Goal: Transaction & Acquisition: Book appointment/travel/reservation

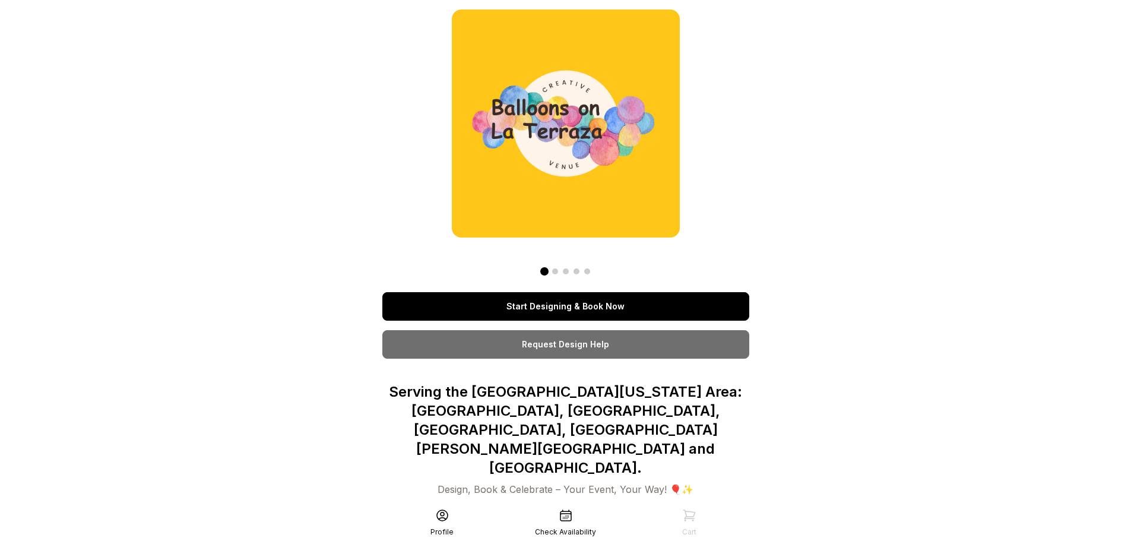
click at [597, 311] on link "Start Designing & Book Now" at bounding box center [565, 306] width 367 height 29
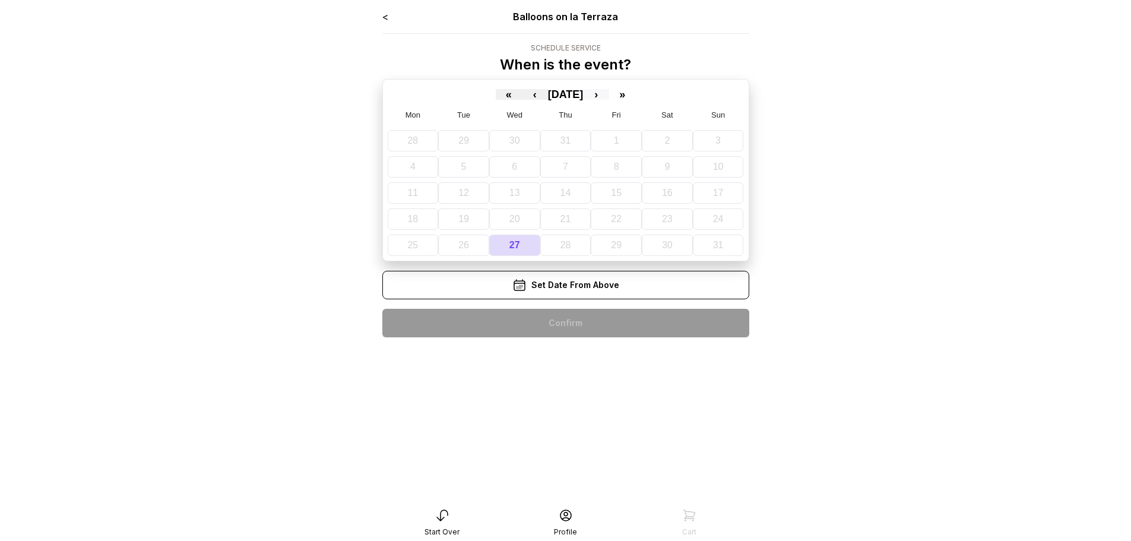
click at [606, 94] on button "›" at bounding box center [596, 94] width 26 height 11
click at [480, 168] on button "9" at bounding box center [469, 166] width 48 height 21
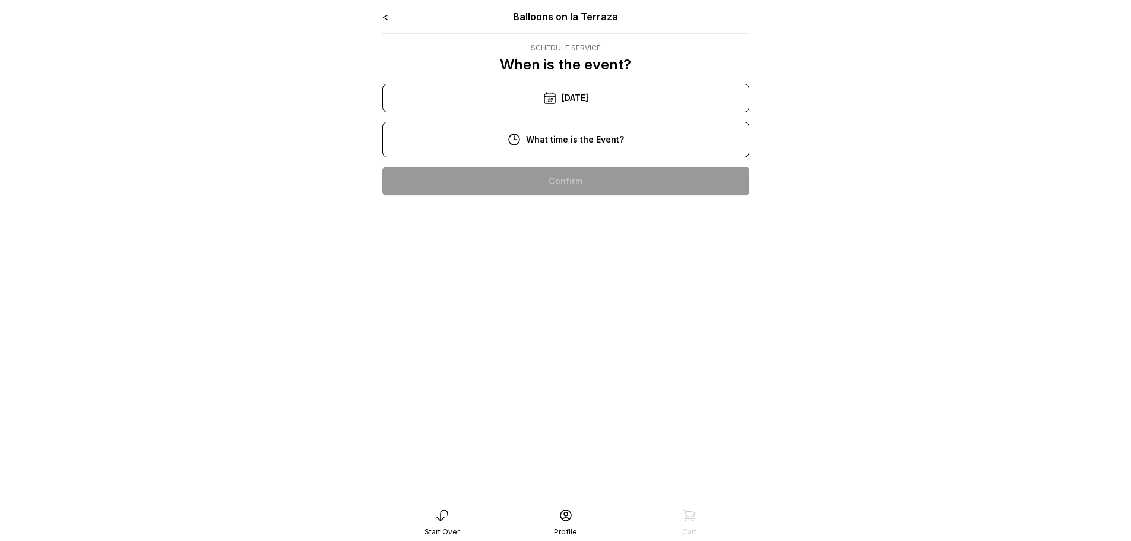
click at [385, 10] on div "<" at bounding box center [385, 17] width 6 height 14
click at [548, 95] on icon at bounding box center [550, 98] width 14 height 14
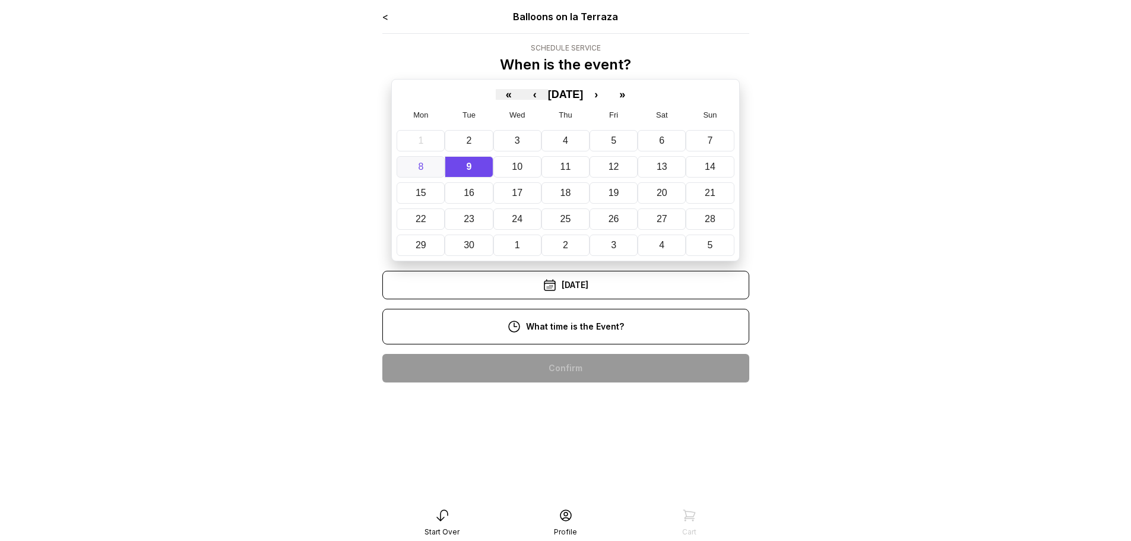
click at [426, 162] on button "8" at bounding box center [421, 166] width 48 height 21
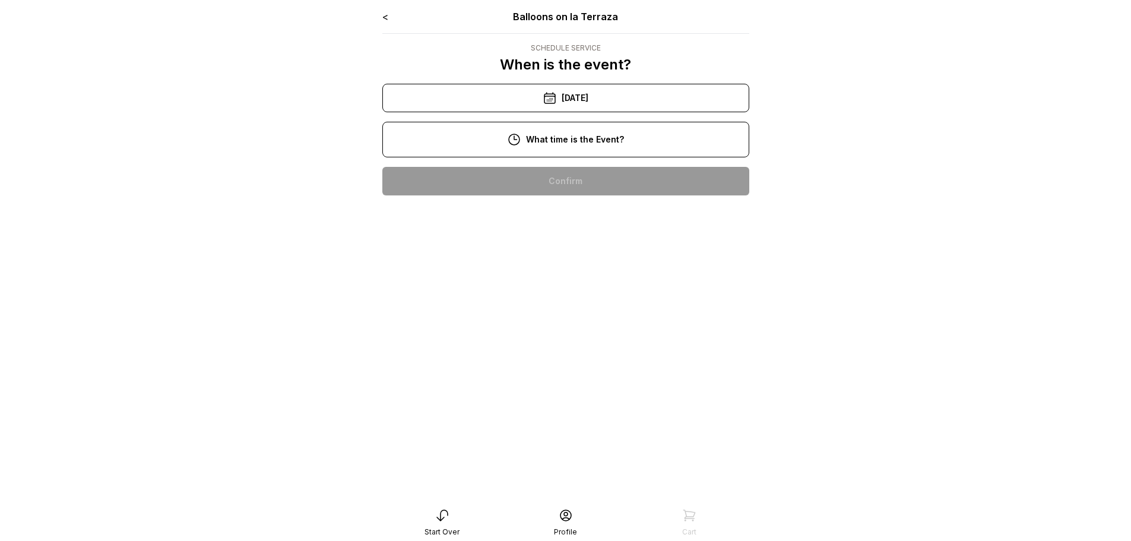
click at [562, 485] on div "6:00 pm" at bounding box center [566, 485] width 348 height 29
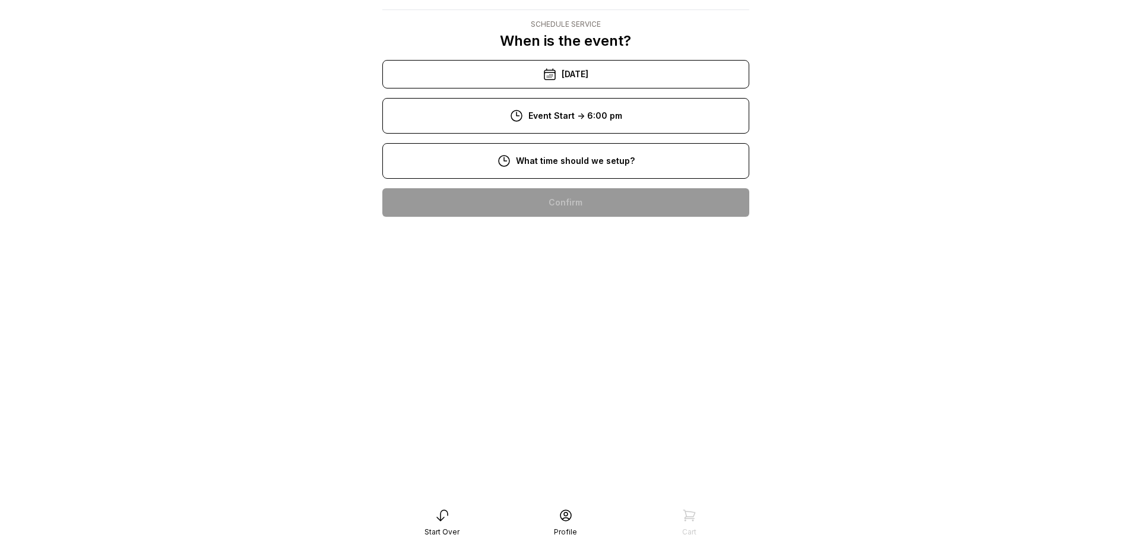
click at [576, 492] on div "4:00 pm" at bounding box center [566, 506] width 348 height 29
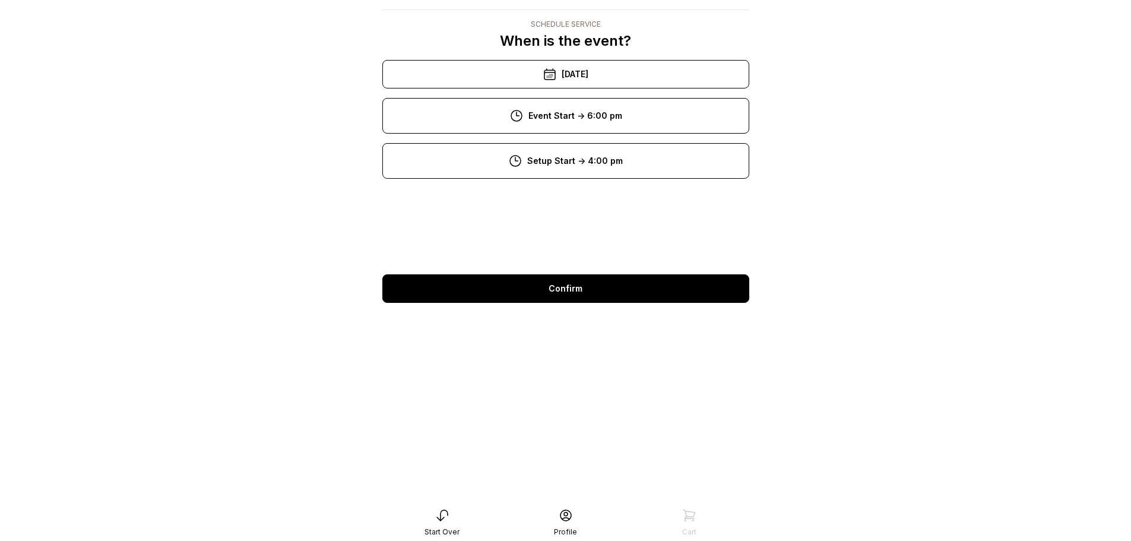
scroll to position [24, 0]
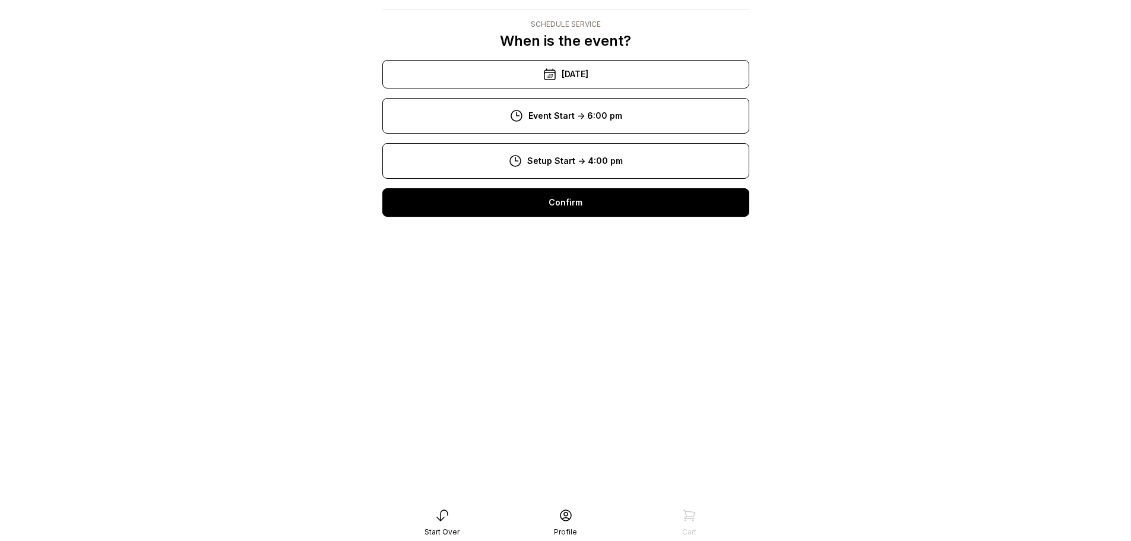
click at [579, 201] on div "Confirm" at bounding box center [565, 202] width 367 height 29
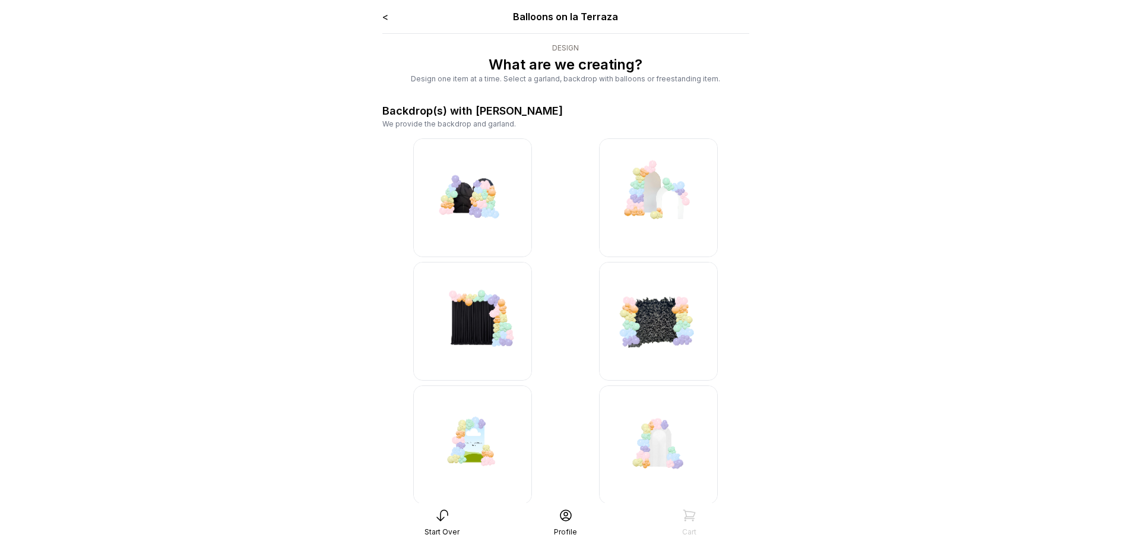
click at [382, 15] on link "<" at bounding box center [385, 17] width 6 height 12
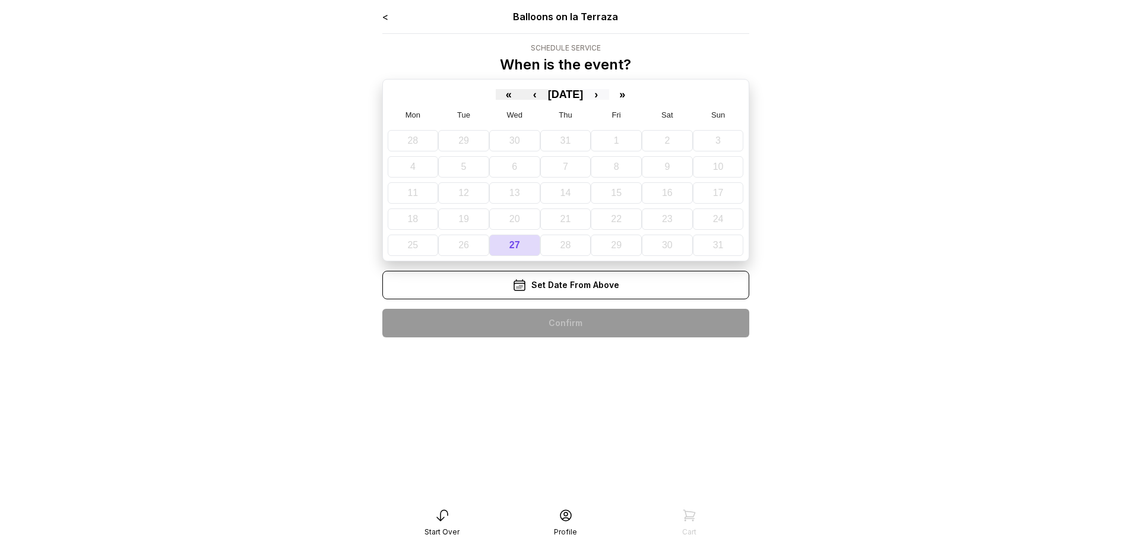
click at [609, 90] on button "›" at bounding box center [596, 94] width 26 height 11
click at [418, 165] on abbr "8" at bounding box center [420, 167] width 5 height 10
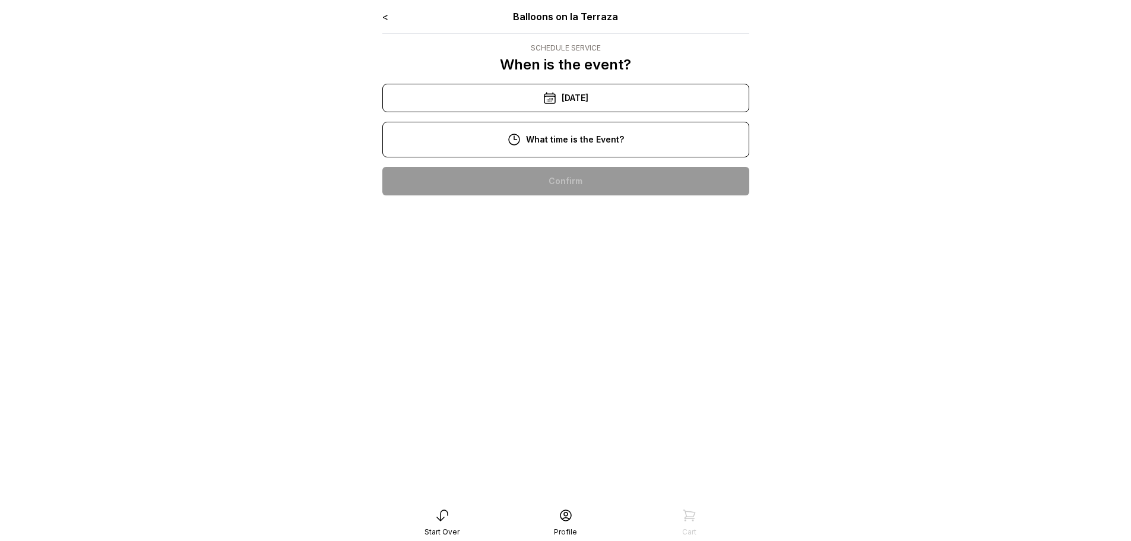
click at [569, 486] on div "6:00 pm" at bounding box center [566, 485] width 348 height 29
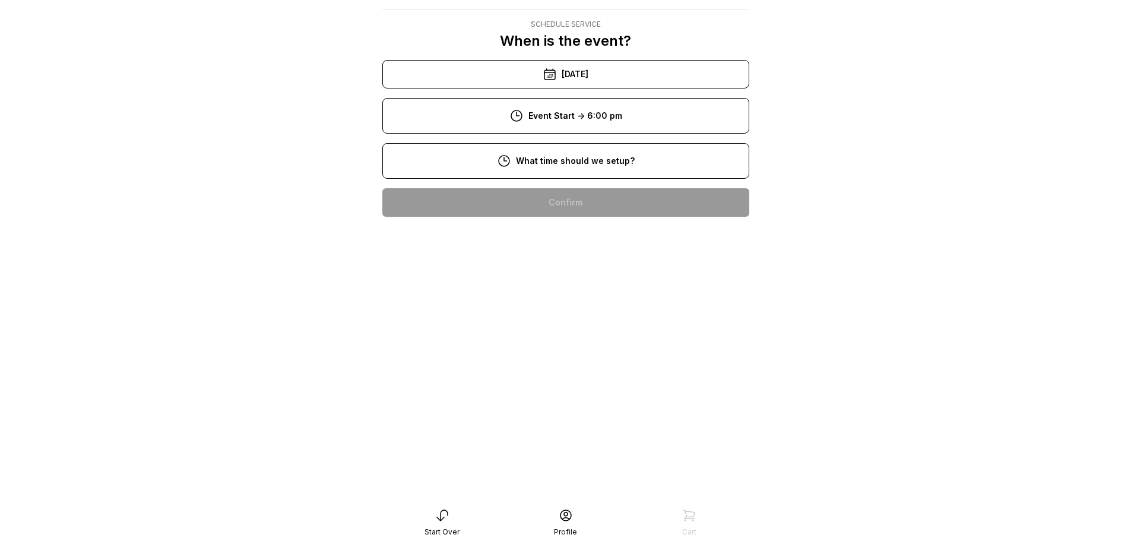
scroll to position [59, 0]
click at [582, 416] on div "2:00 pm" at bounding box center [566, 430] width 348 height 29
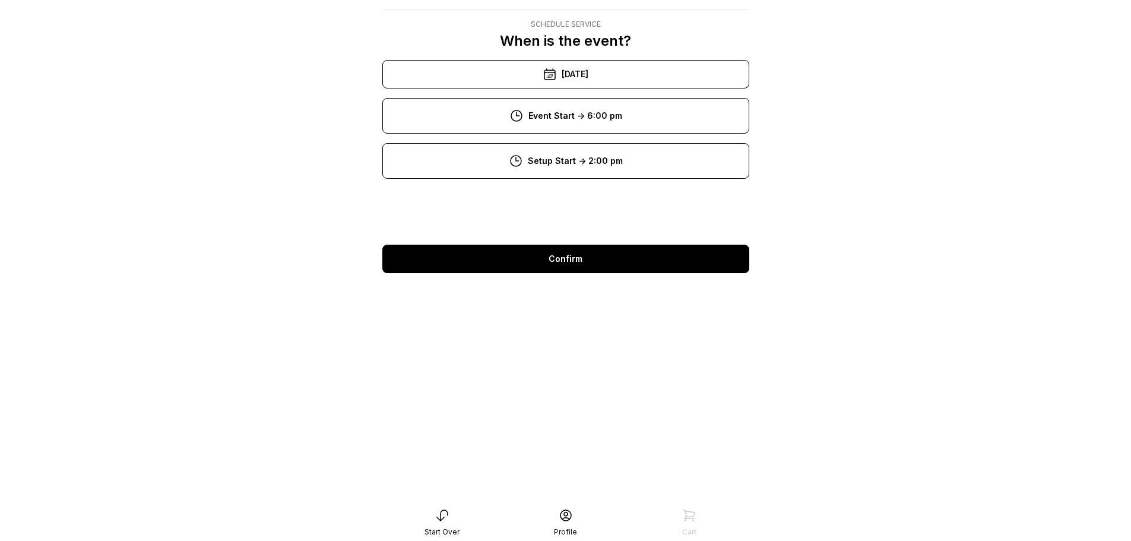
scroll to position [24, 0]
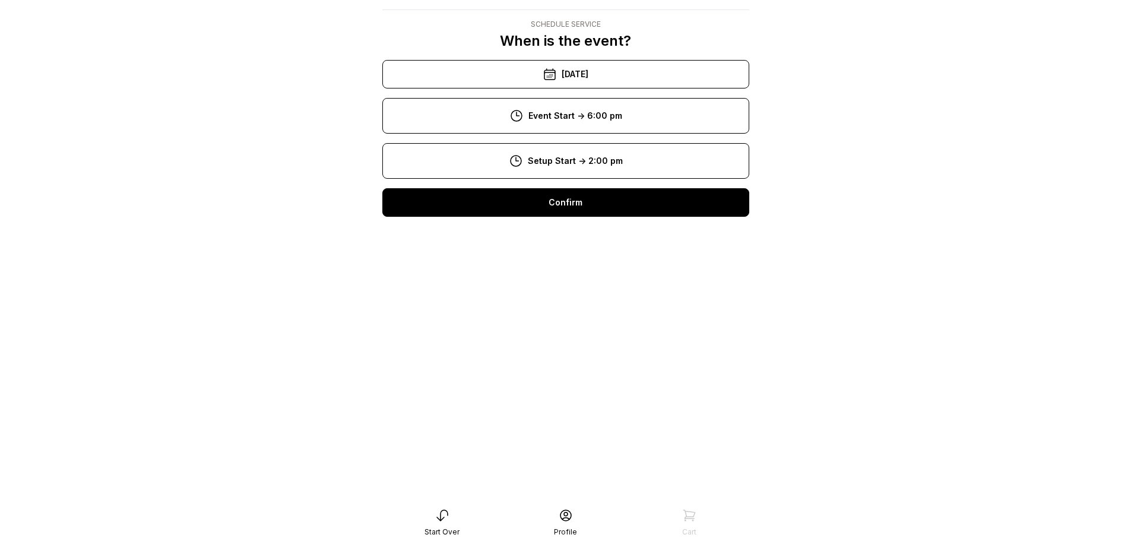
click at [565, 205] on div "Confirm" at bounding box center [565, 202] width 367 height 29
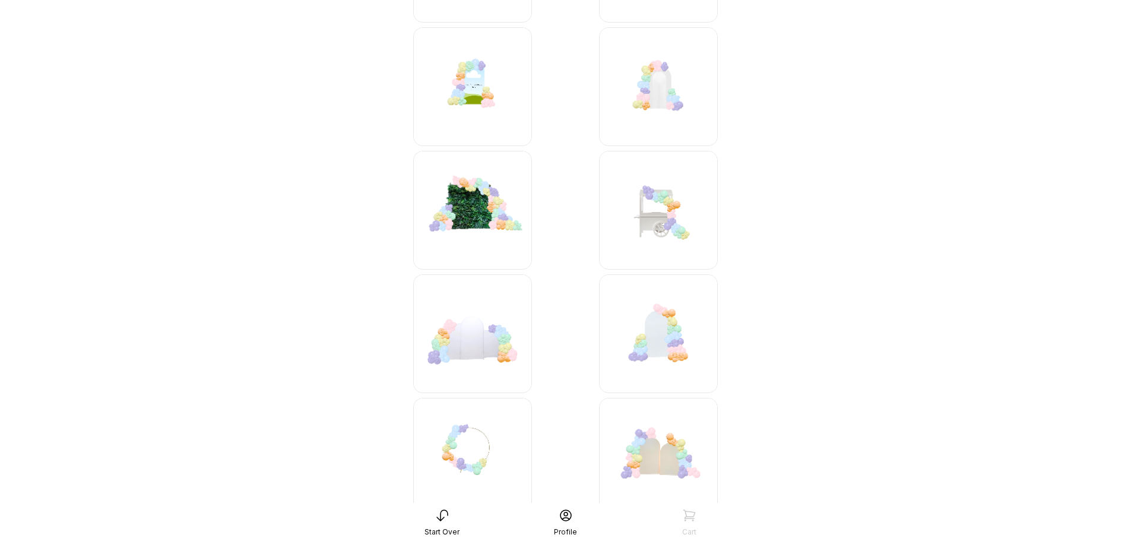
scroll to position [356, 0]
click at [659, 97] on img at bounding box center [658, 88] width 119 height 119
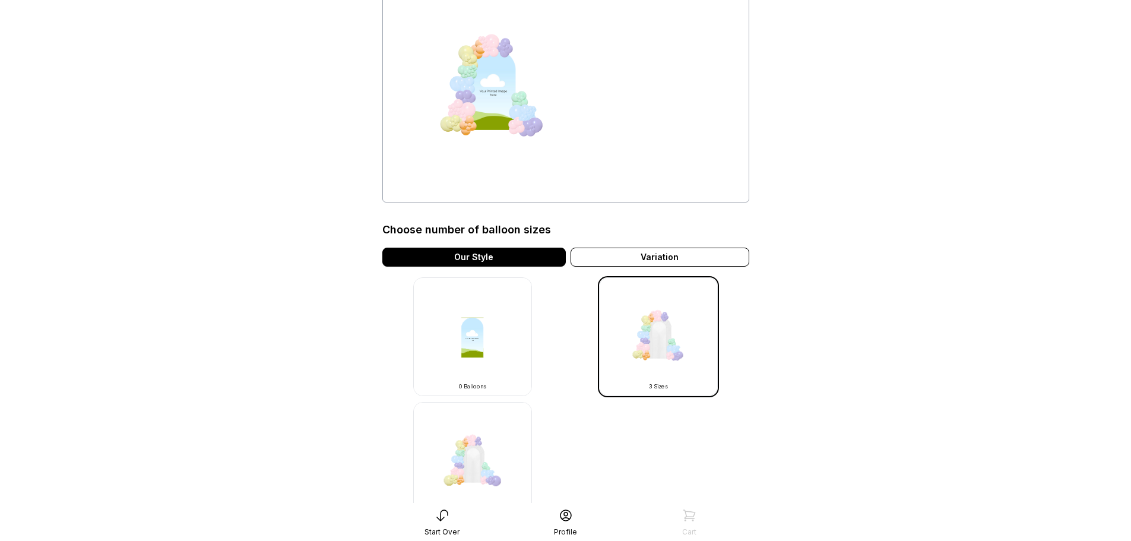
scroll to position [178, 0]
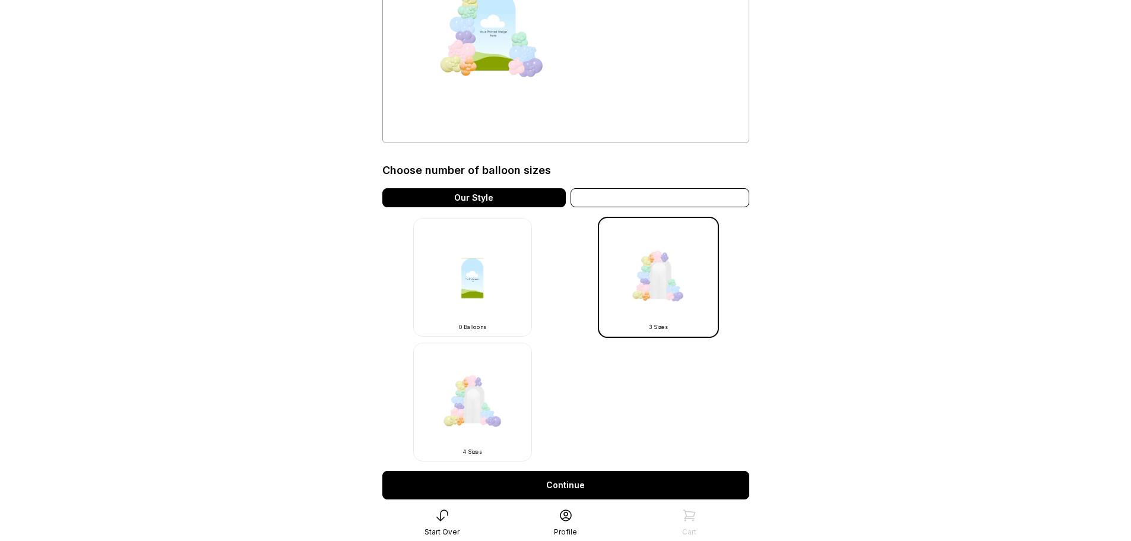
click at [629, 194] on div "Variation" at bounding box center [660, 197] width 179 height 19
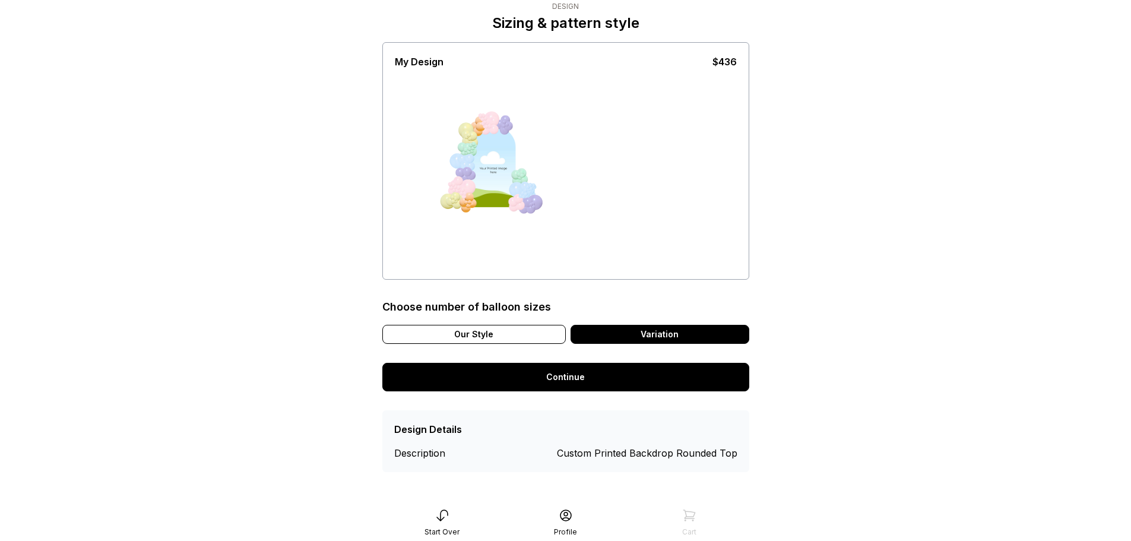
scroll to position [42, 0]
click at [478, 333] on div "Our Style" at bounding box center [474, 334] width 184 height 19
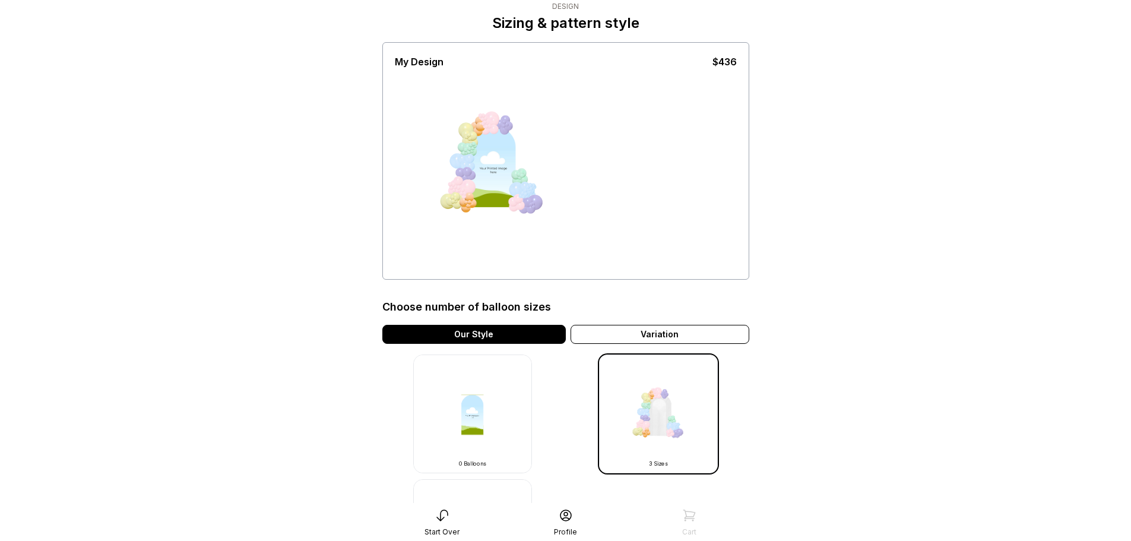
scroll to position [178, 0]
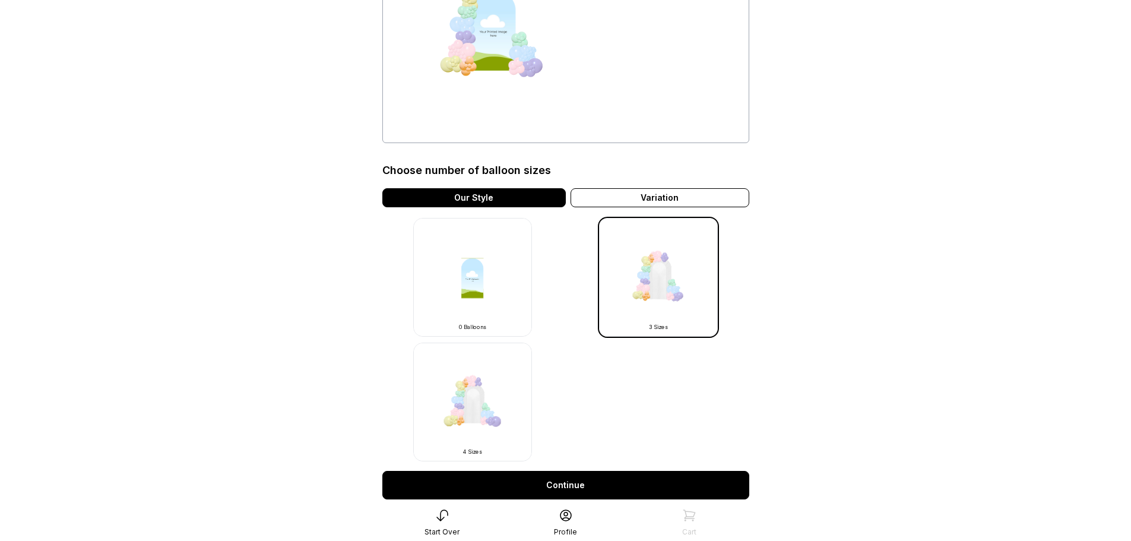
click at [700, 275] on img at bounding box center [658, 277] width 119 height 119
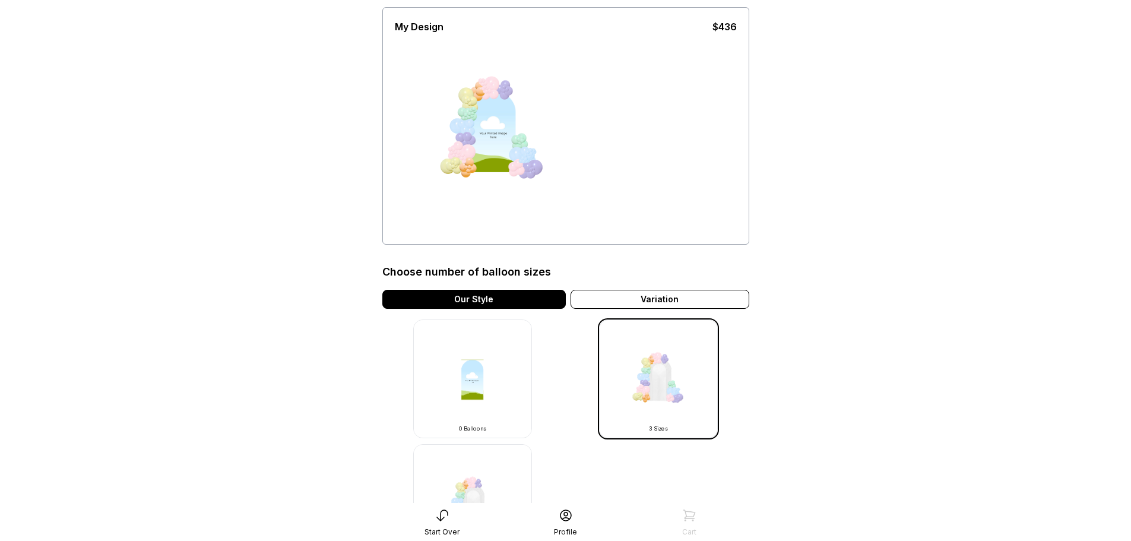
scroll to position [286, 0]
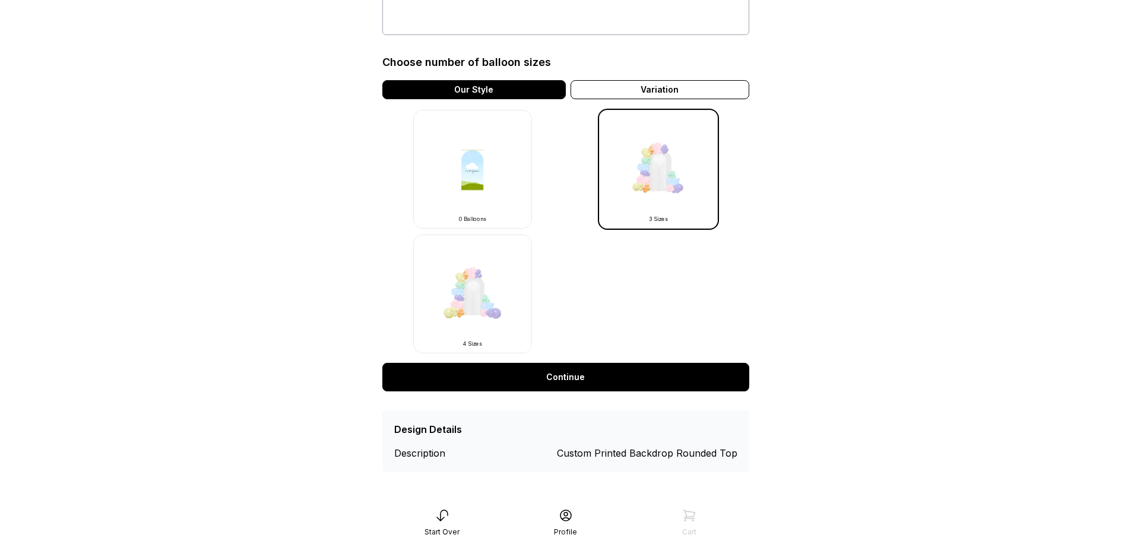
click at [533, 381] on link "Continue" at bounding box center [565, 377] width 367 height 29
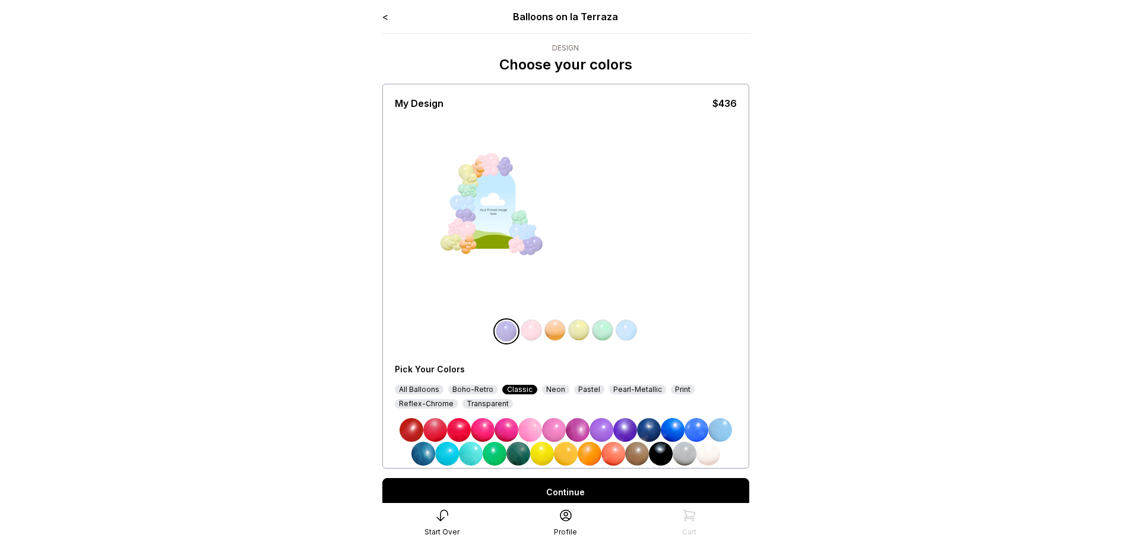
click at [492, 216] on div at bounding box center [493, 209] width 45 height 82
click at [388, 11] on link "<" at bounding box center [385, 17] width 6 height 12
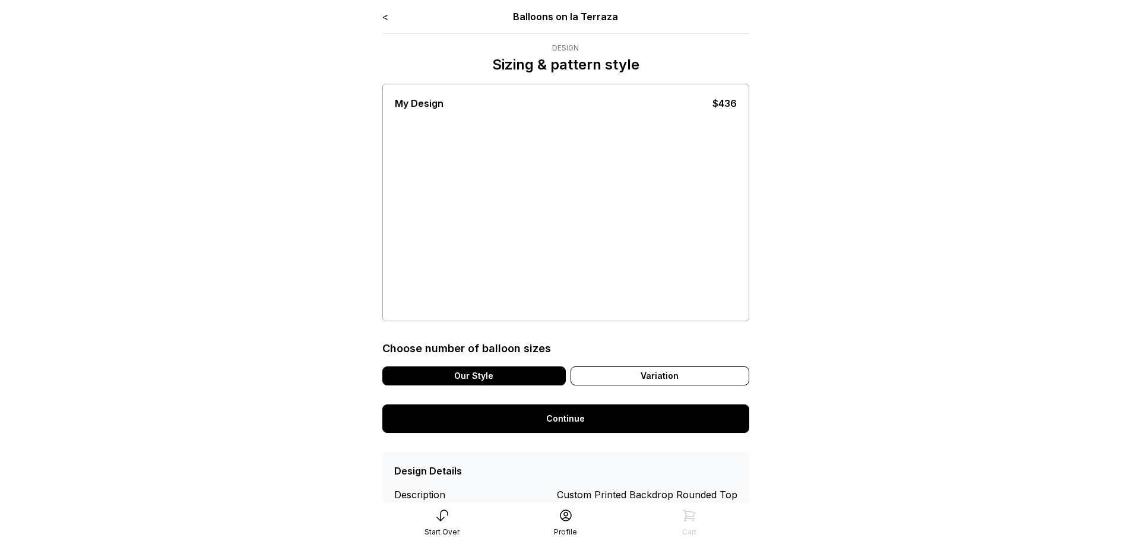
click at [388, 11] on link "<" at bounding box center [385, 17] width 6 height 12
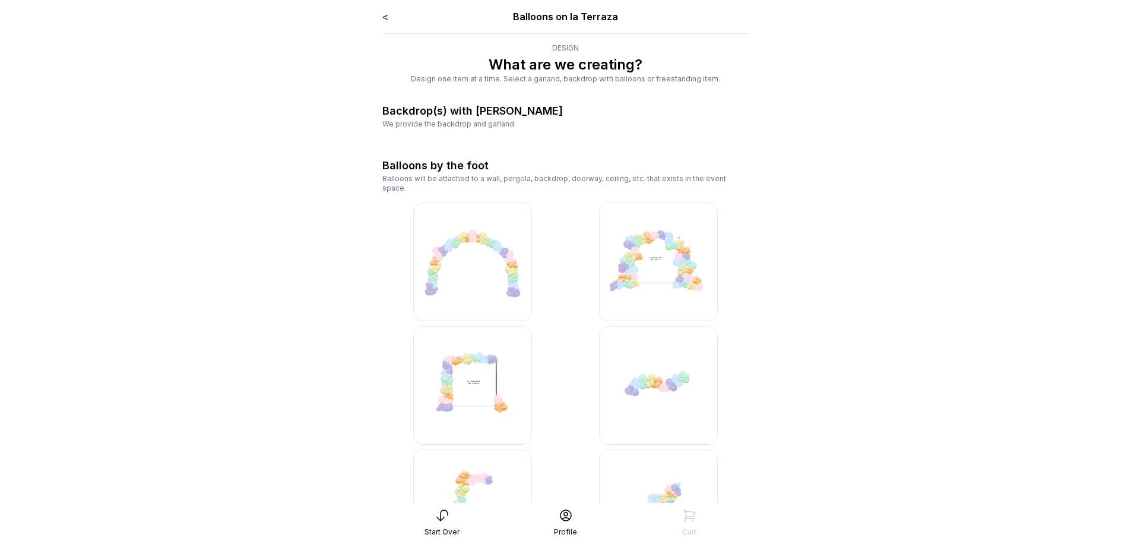
click at [388, 11] on link "<" at bounding box center [385, 17] width 6 height 12
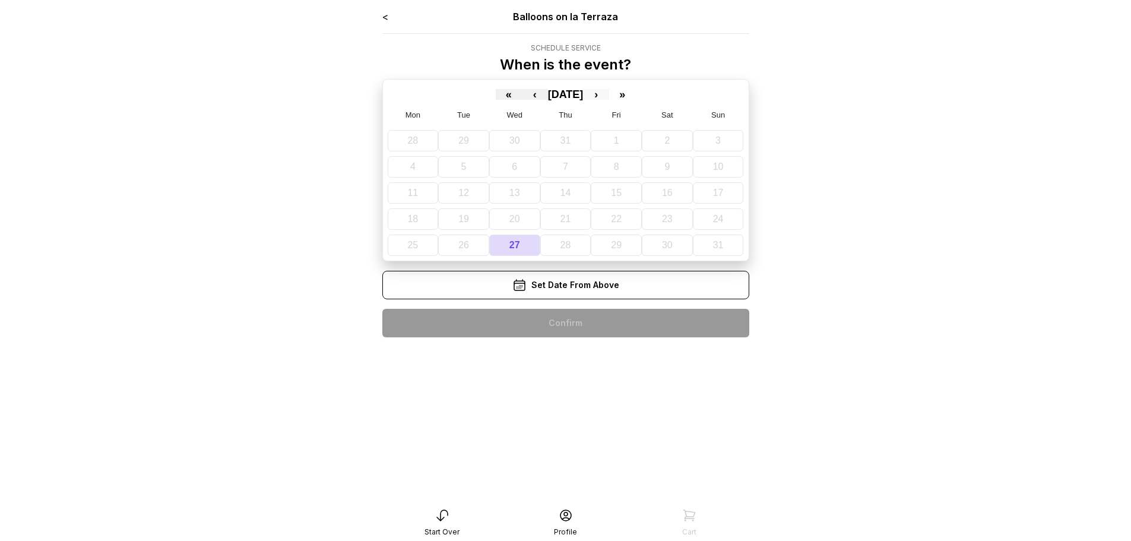
click at [609, 98] on button "›" at bounding box center [596, 94] width 26 height 11
click at [408, 167] on button "8" at bounding box center [421, 166] width 48 height 21
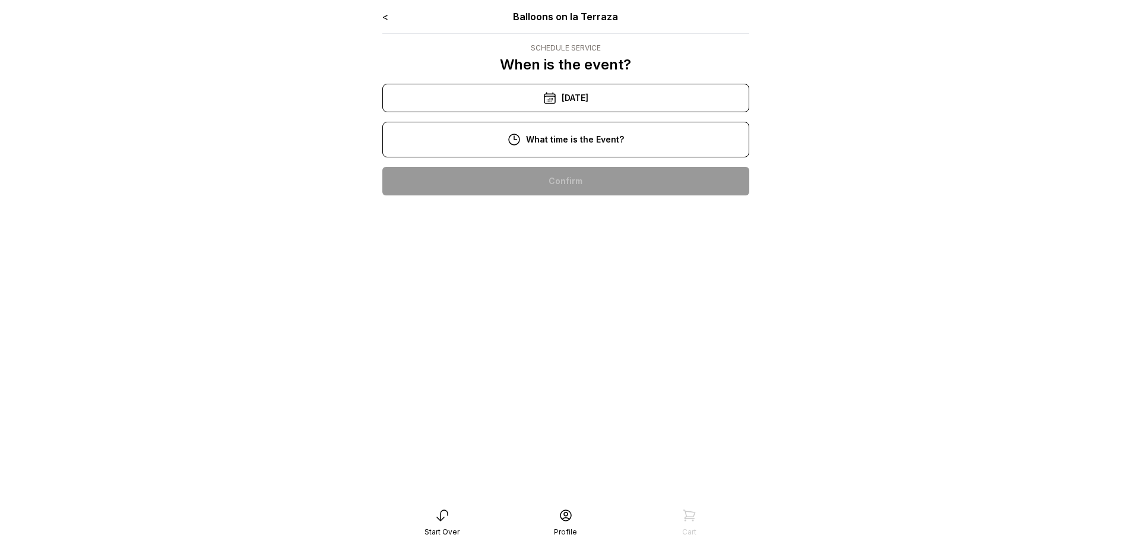
scroll to position [59, 0]
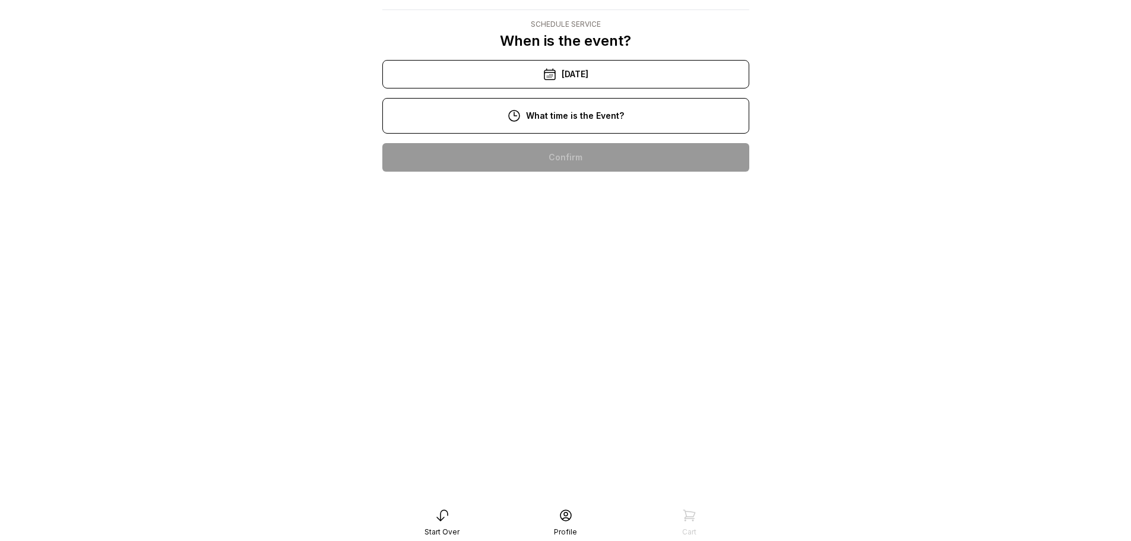
click at [582, 447] on div "6:00 pm" at bounding box center [566, 461] width 348 height 29
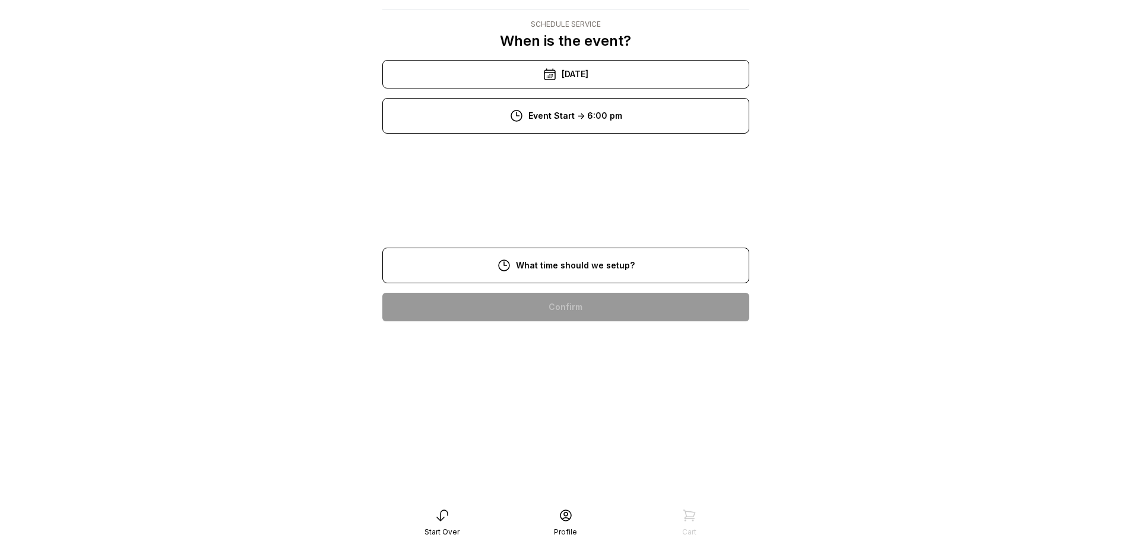
scroll to position [24, 0]
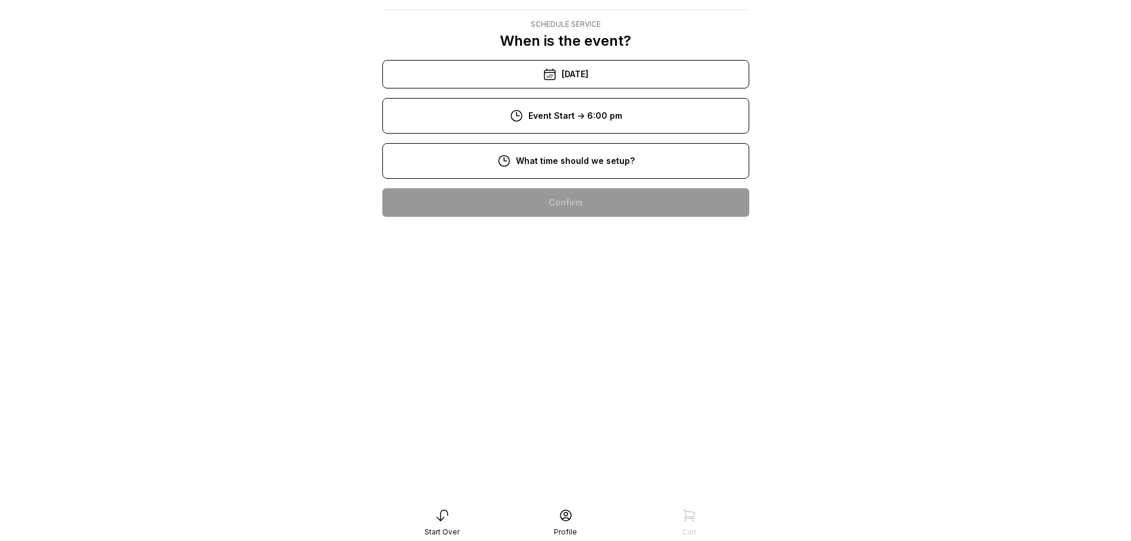
click at [564, 431] on div "2:00 pm" at bounding box center [566, 430] width 348 height 29
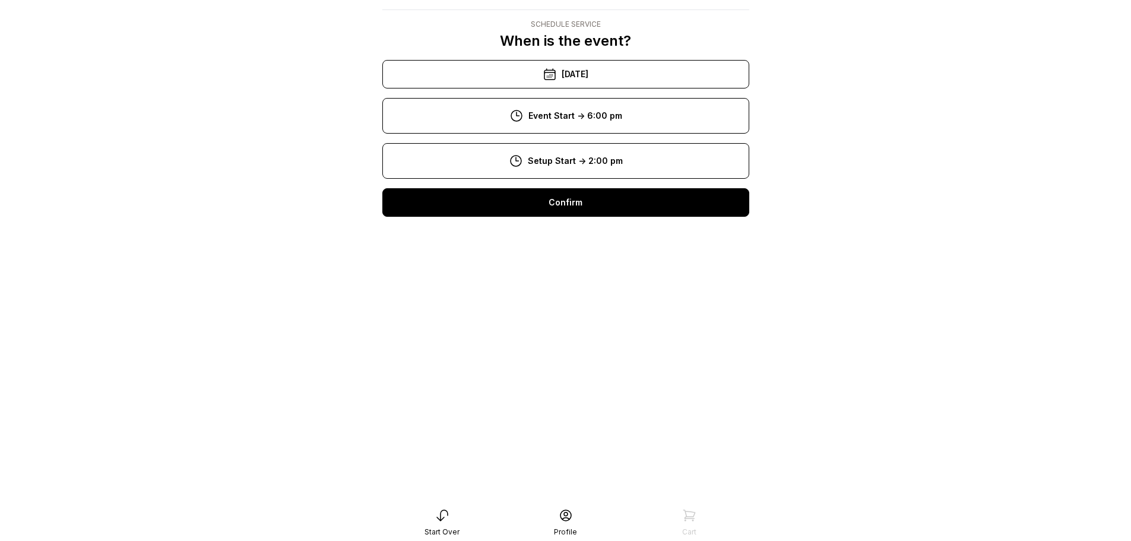
click at [518, 216] on div "Confirm" at bounding box center [565, 202] width 367 height 29
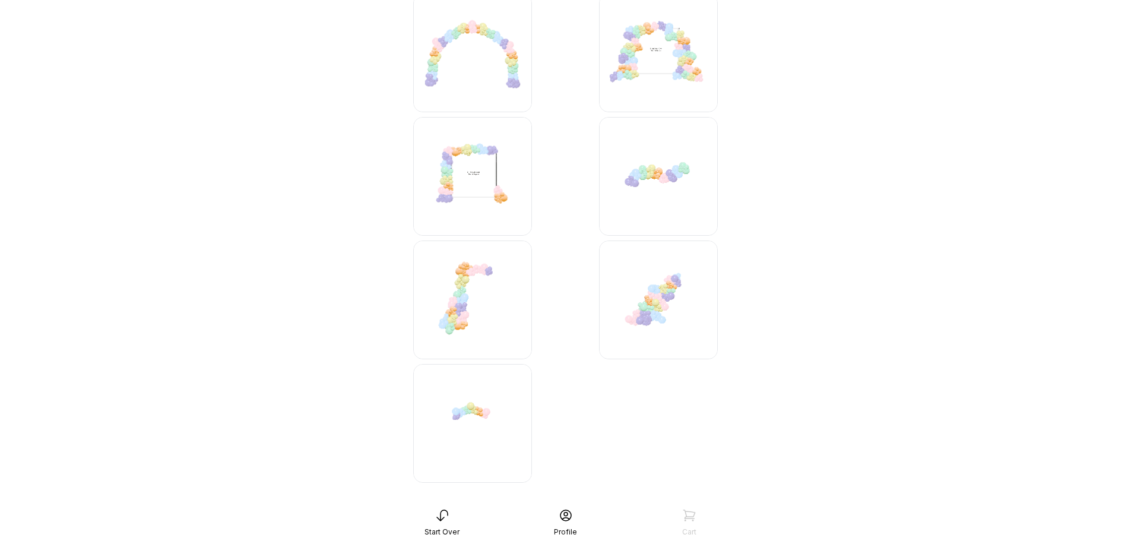
scroll to position [1010, 0]
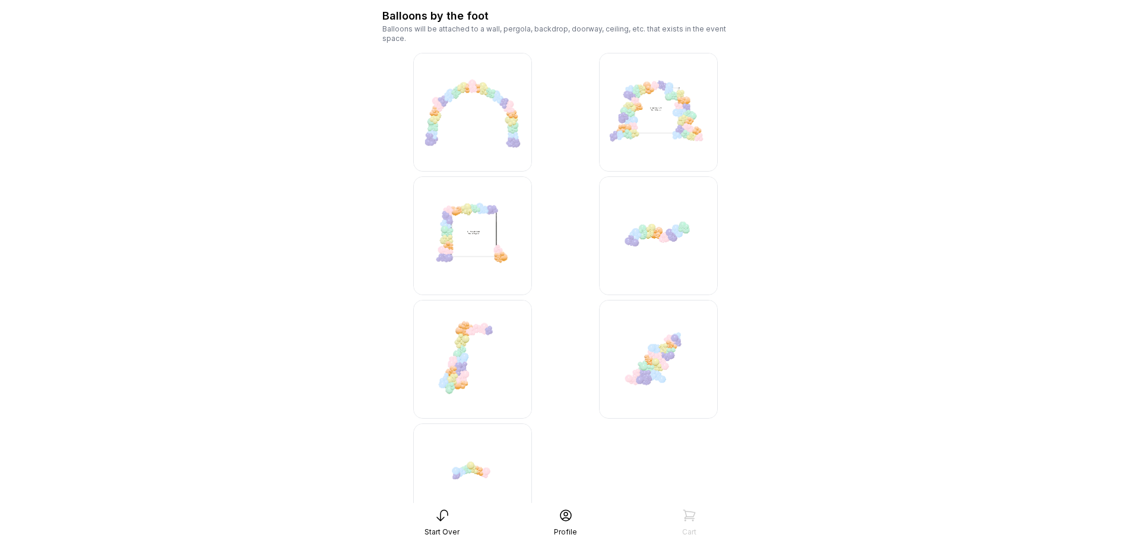
click at [652, 221] on img at bounding box center [658, 235] width 119 height 119
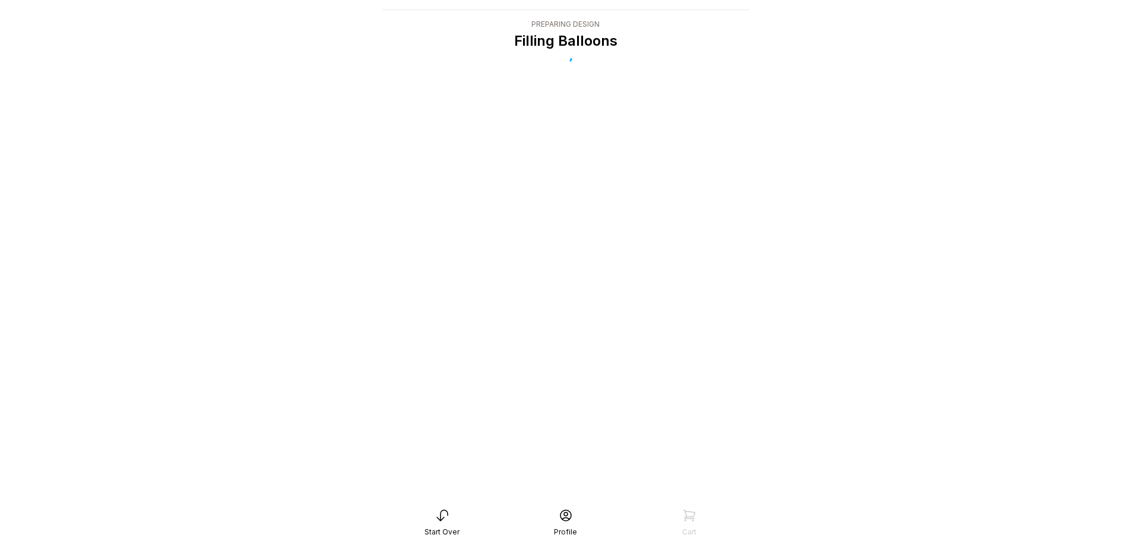
scroll to position [24, 0]
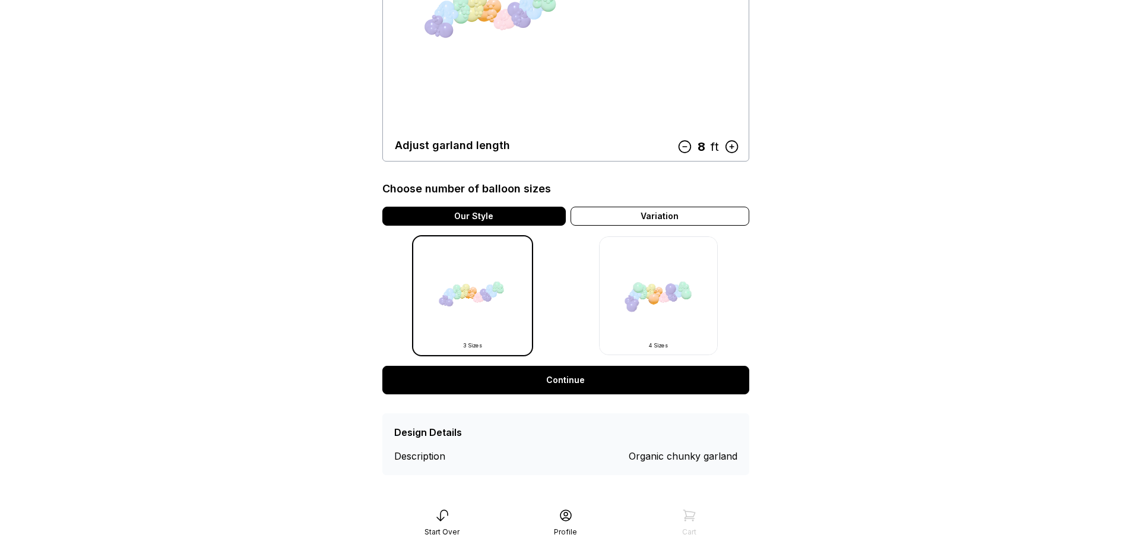
scroll to position [194, 0]
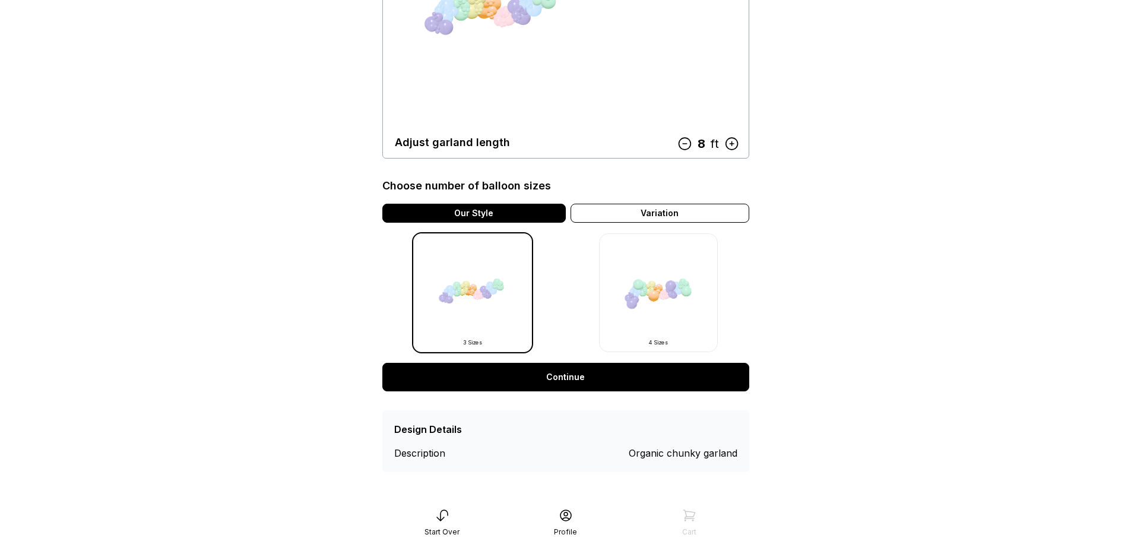
click at [733, 143] on icon at bounding box center [731, 143] width 15 height 15
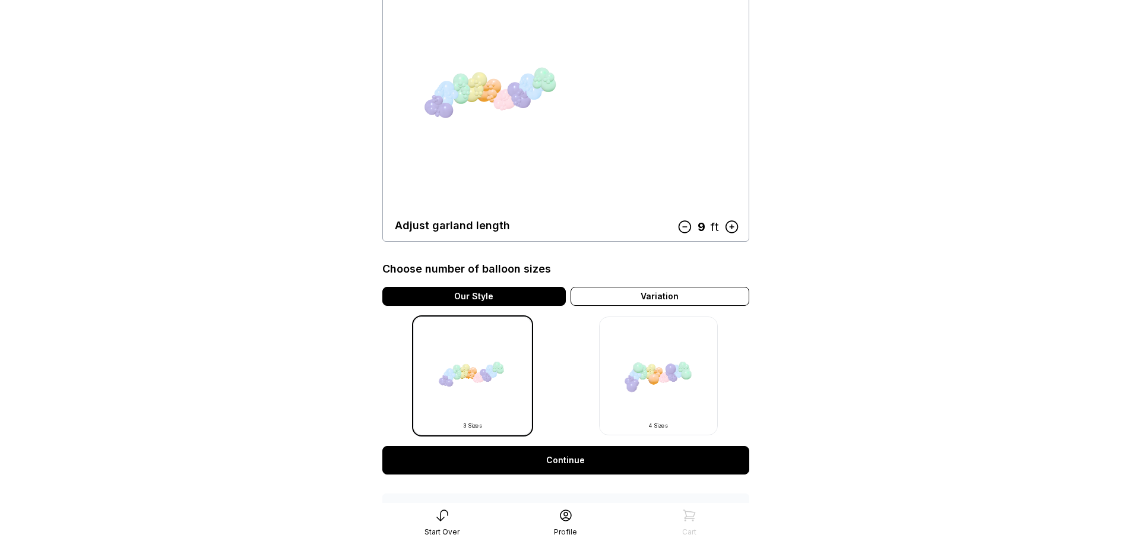
scroll to position [0, 0]
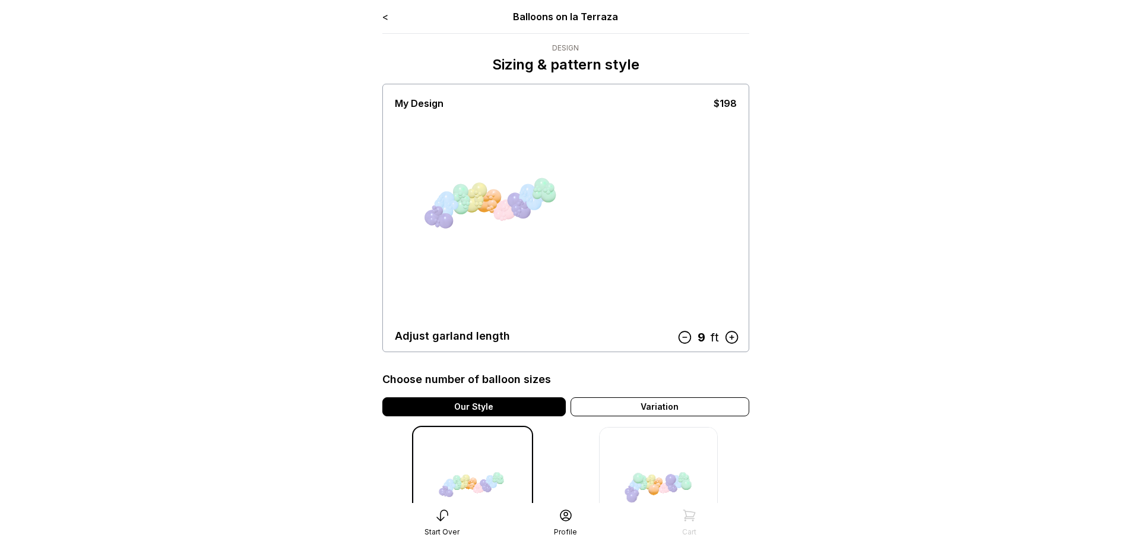
click at [727, 337] on icon at bounding box center [731, 337] width 15 height 15
click at [679, 337] on icon at bounding box center [679, 337] width 12 height 12
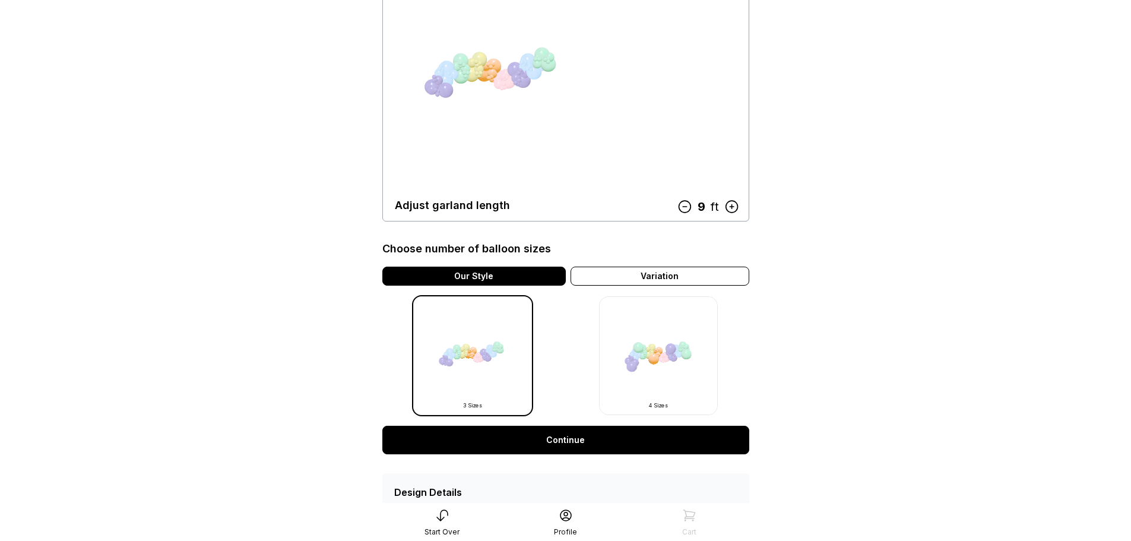
scroll to position [178, 0]
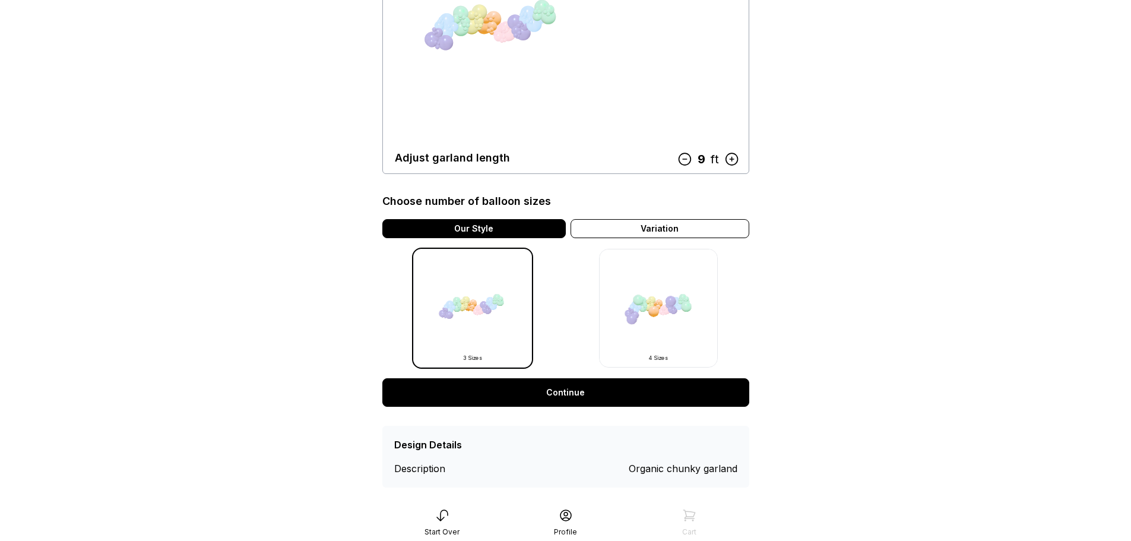
click at [733, 160] on icon at bounding box center [731, 158] width 15 height 15
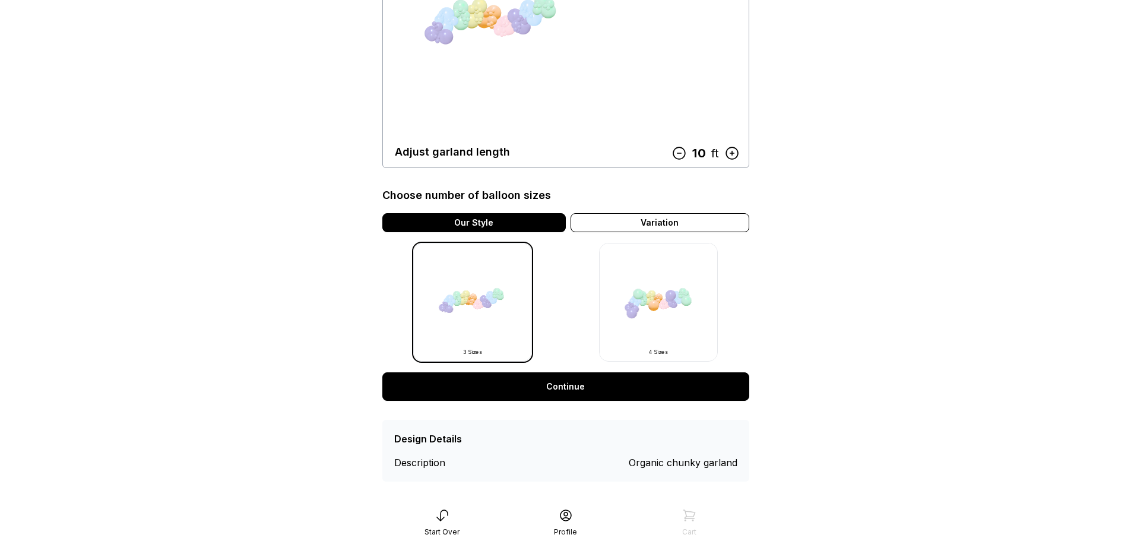
scroll to position [194, 0]
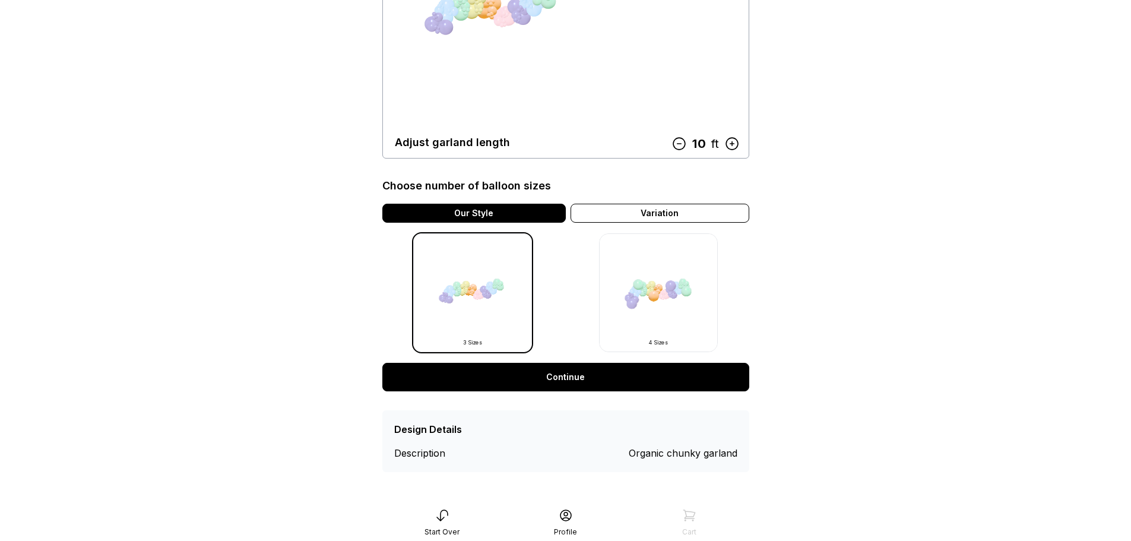
click at [634, 377] on link "Continue" at bounding box center [565, 377] width 367 height 29
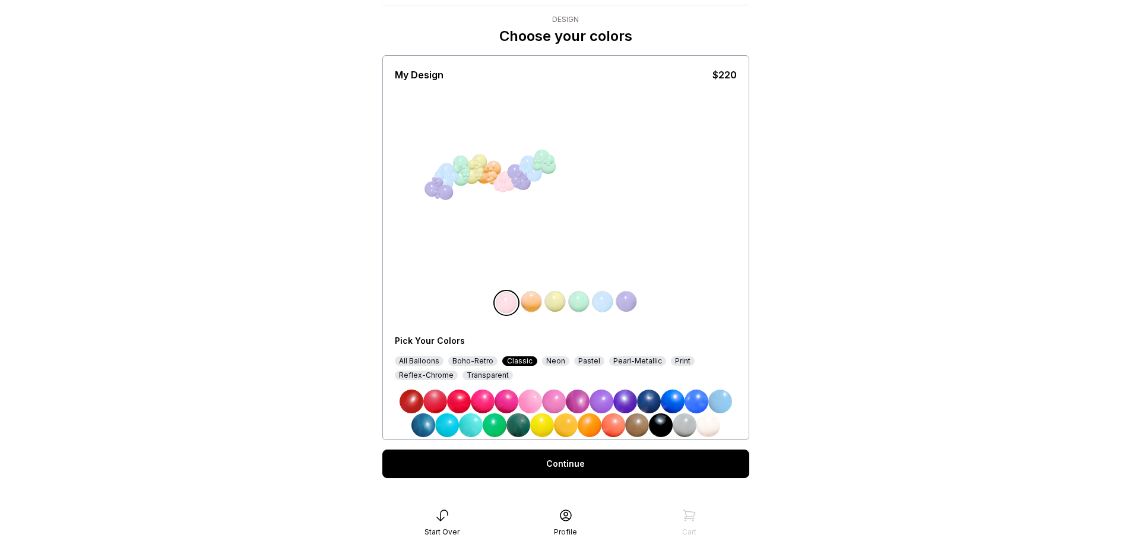
scroll to position [44, 0]
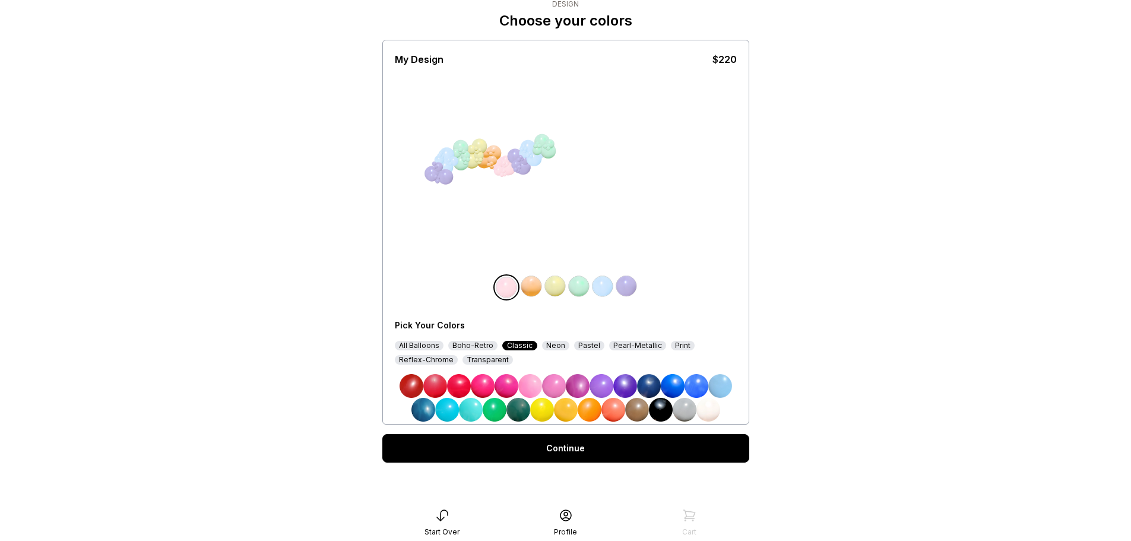
click at [420, 416] on img at bounding box center [424, 410] width 24 height 24
click at [526, 289] on img at bounding box center [532, 286] width 24 height 24
click at [716, 384] on img at bounding box center [720, 386] width 24 height 24
click at [625, 346] on div "Pearl-Metallic" at bounding box center [637, 346] width 57 height 10
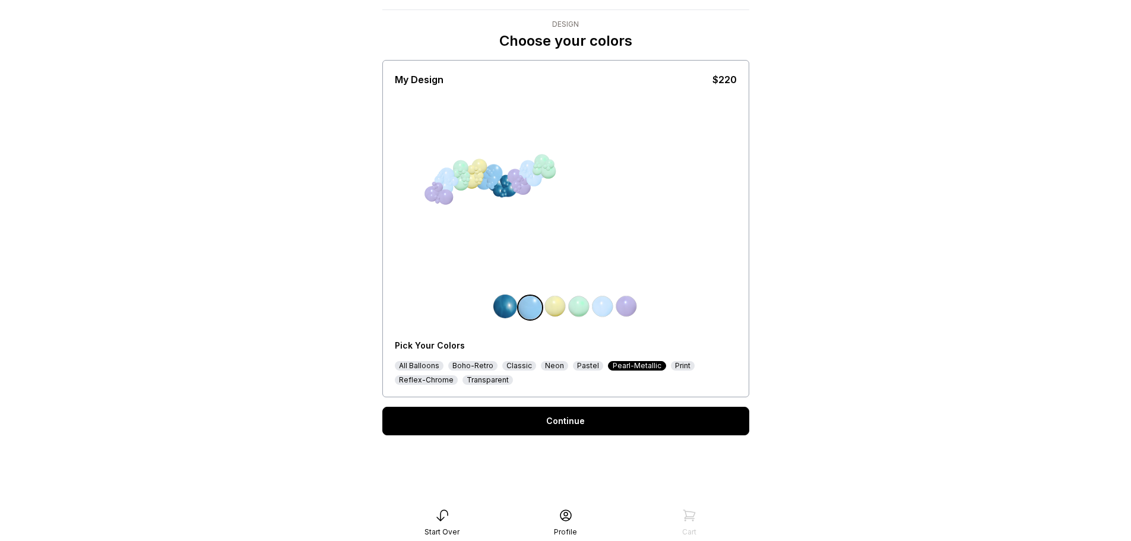
scroll to position [24, 0]
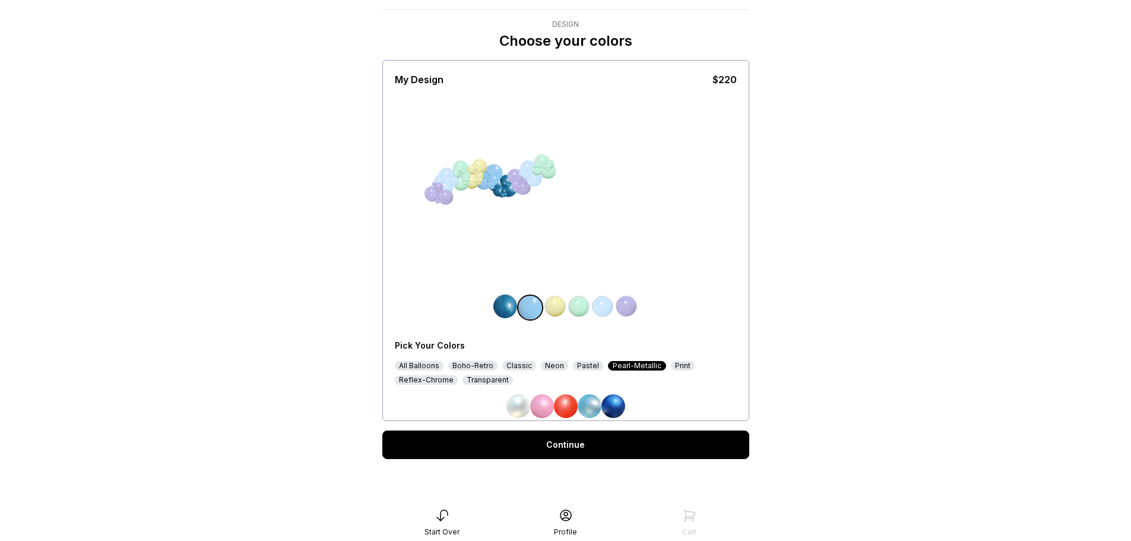
click at [518, 407] on img at bounding box center [519, 406] width 24 height 24
click at [551, 303] on img at bounding box center [555, 307] width 24 height 24
click at [517, 367] on div "Classic" at bounding box center [519, 366] width 34 height 10
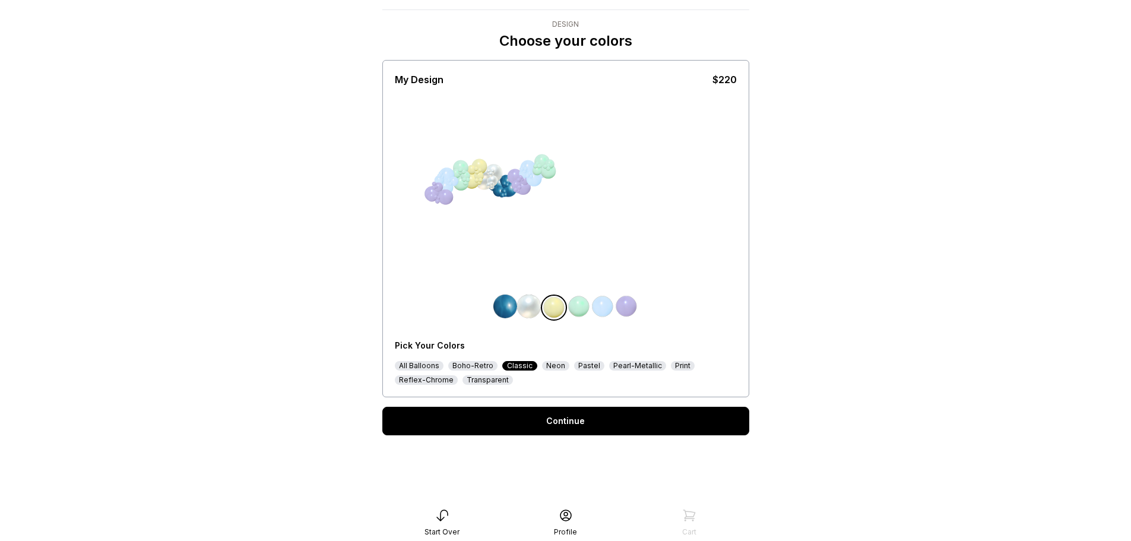
scroll to position [44, 0]
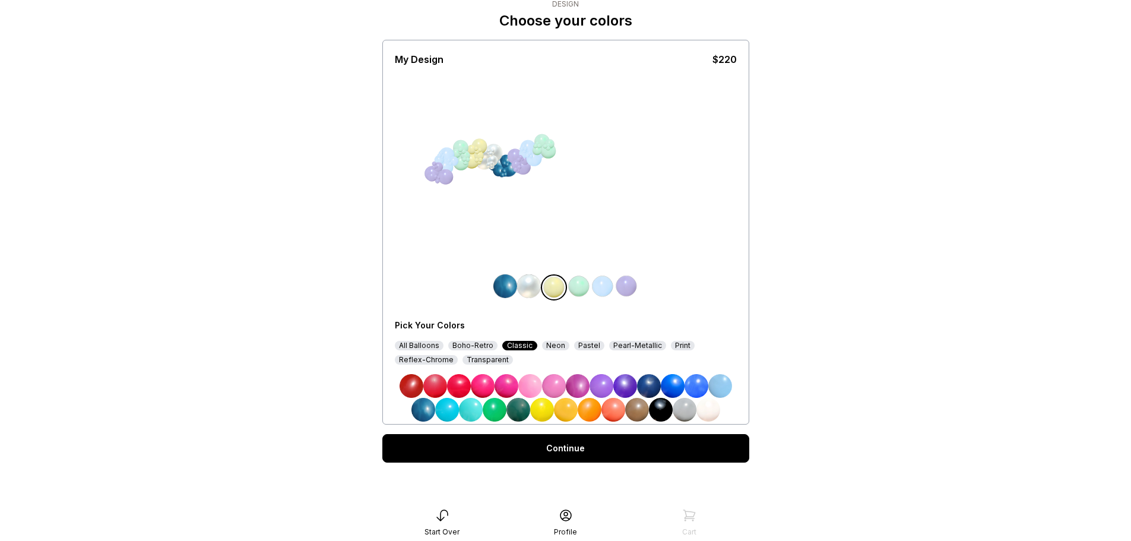
click at [726, 385] on img at bounding box center [720, 386] width 24 height 24
click at [700, 388] on img at bounding box center [697, 386] width 24 height 24
click at [669, 383] on img at bounding box center [673, 386] width 24 height 24
click at [653, 382] on img at bounding box center [649, 386] width 24 height 24
click at [524, 160] on div at bounding box center [524, 160] width 11 height 11
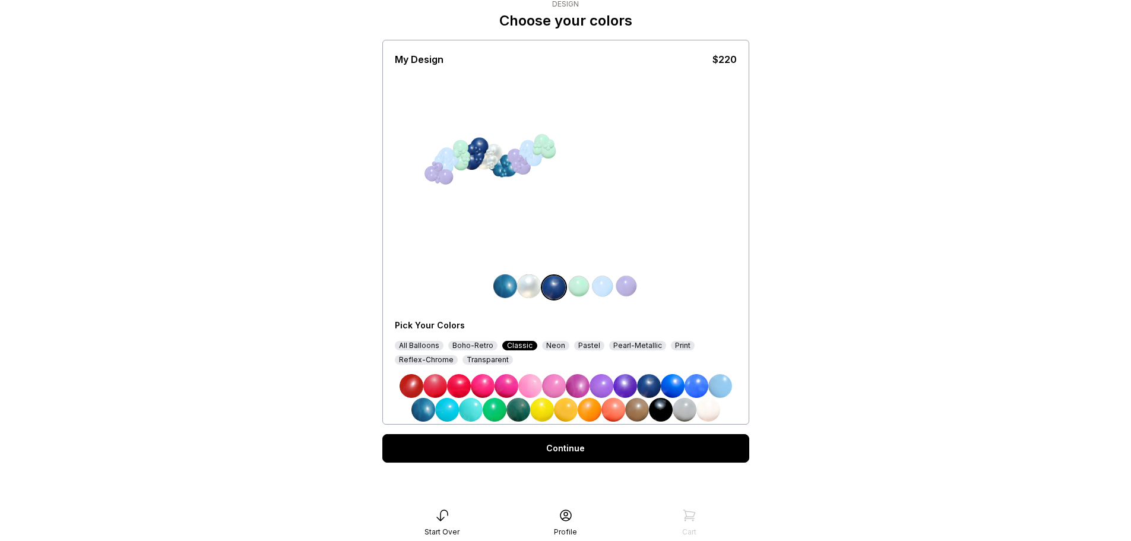
click at [575, 292] on img at bounding box center [579, 286] width 24 height 24
click at [425, 348] on div "All Balloons" at bounding box center [419, 346] width 49 height 10
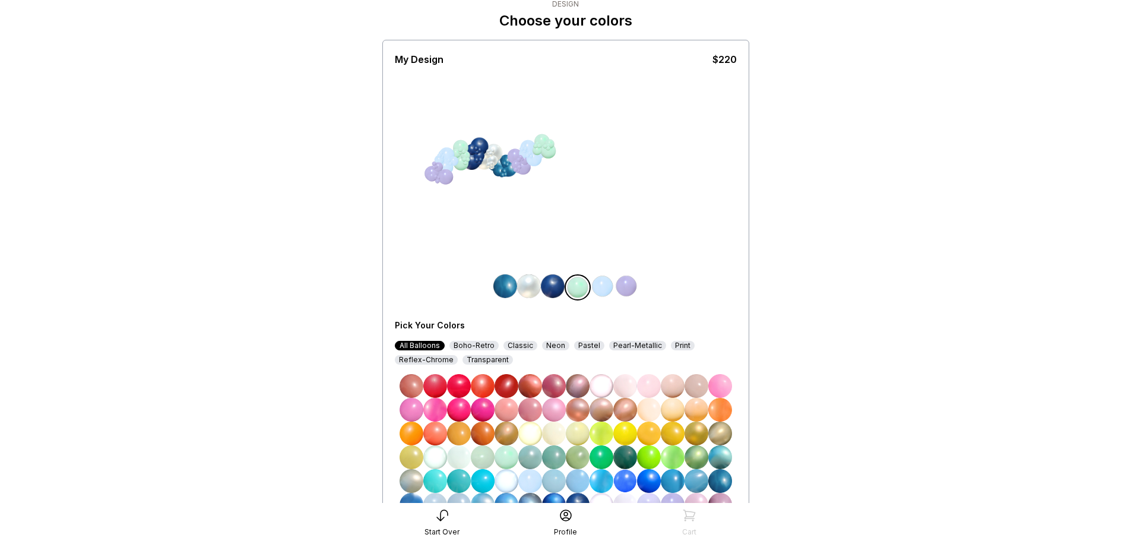
click at [436, 356] on div "Reflex-Chrome" at bounding box center [426, 360] width 63 height 10
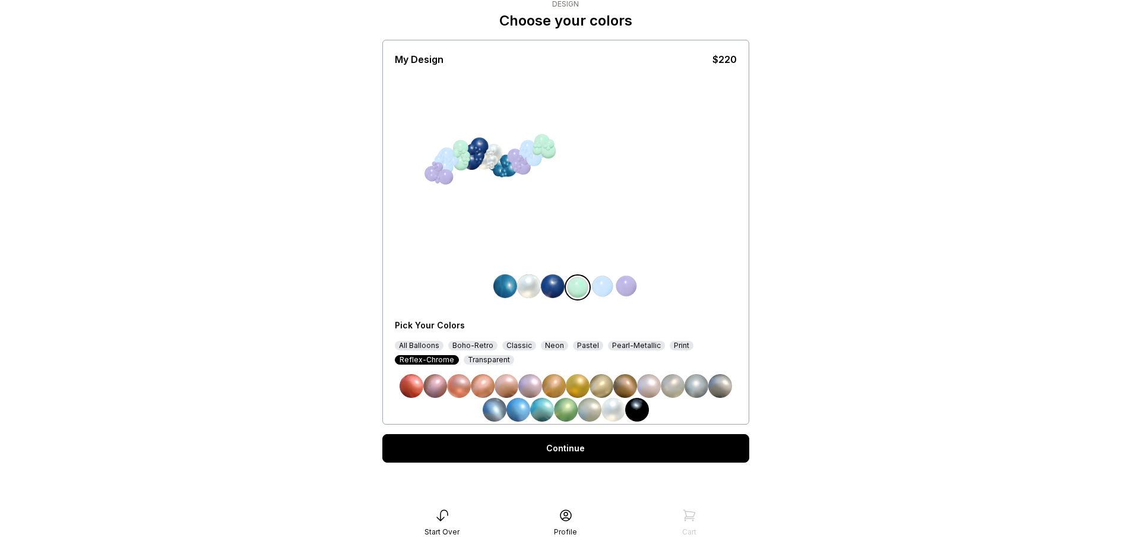
click at [702, 384] on img at bounding box center [697, 386] width 24 height 24
click at [599, 286] on img at bounding box center [603, 286] width 24 height 24
click at [520, 343] on div "Classic" at bounding box center [519, 346] width 34 height 10
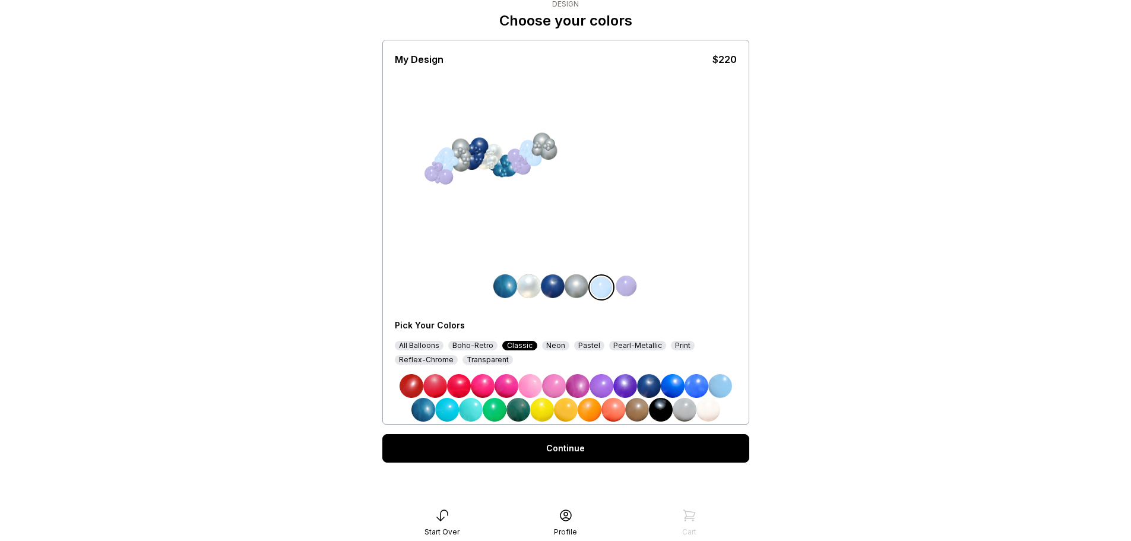
click at [647, 387] on img at bounding box center [649, 386] width 24 height 24
click at [548, 286] on img at bounding box center [553, 286] width 24 height 24
click at [428, 413] on img at bounding box center [424, 410] width 24 height 24
click at [625, 288] on img at bounding box center [627, 286] width 24 height 24
click at [476, 343] on div "Boho-Retro" at bounding box center [472, 346] width 49 height 10
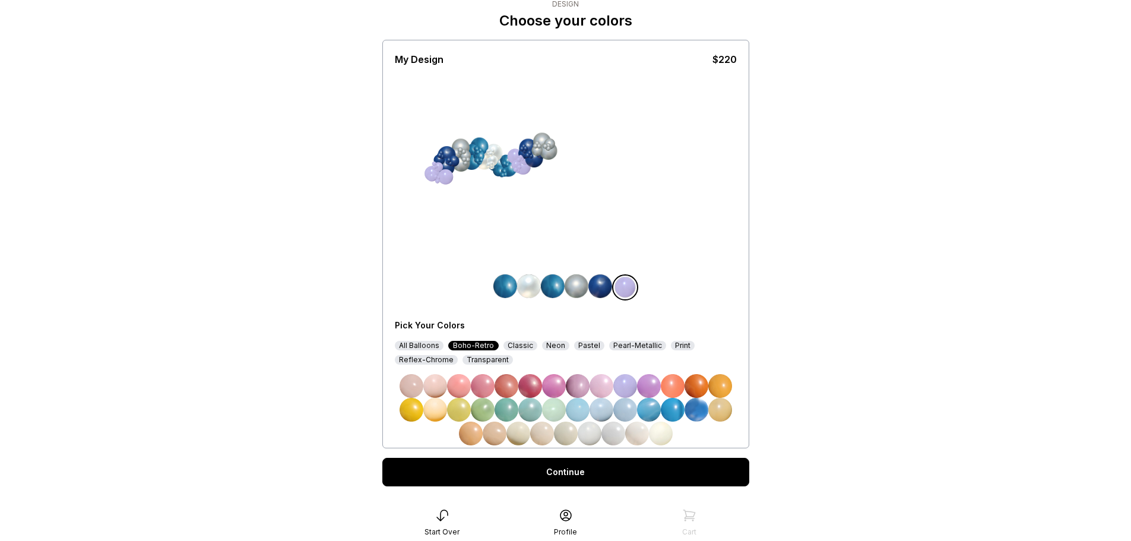
click at [642, 437] on img at bounding box center [637, 434] width 24 height 24
click at [698, 404] on img at bounding box center [697, 410] width 24 height 24
click at [681, 410] on img at bounding box center [673, 410] width 24 height 24
click at [649, 413] on img at bounding box center [649, 410] width 24 height 24
click at [627, 414] on img at bounding box center [625, 410] width 24 height 24
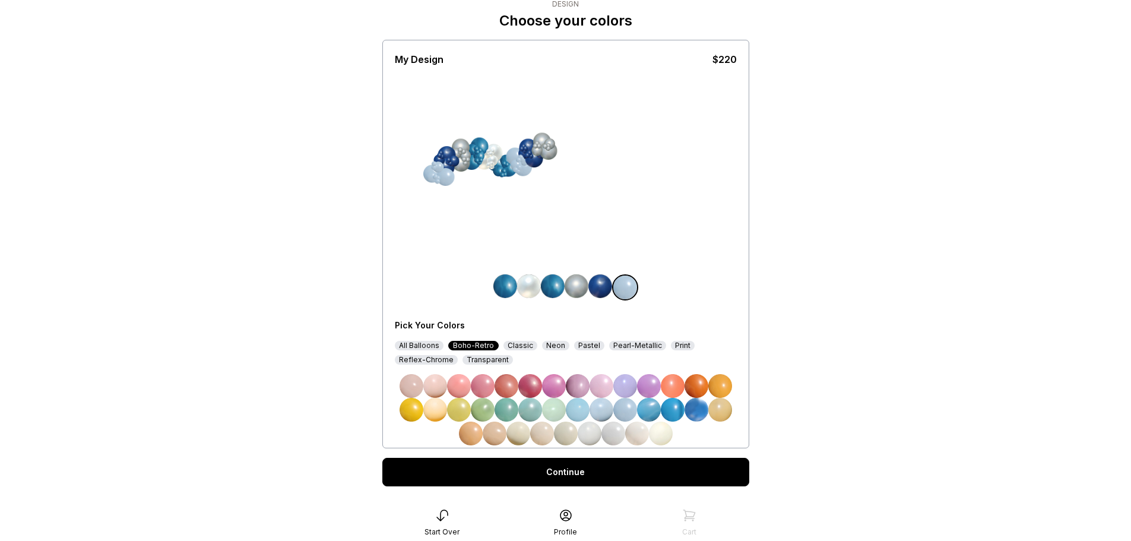
click at [603, 413] on img at bounding box center [602, 410] width 24 height 24
click at [569, 412] on img at bounding box center [578, 410] width 24 height 24
click at [671, 342] on div "Print" at bounding box center [683, 346] width 24 height 10
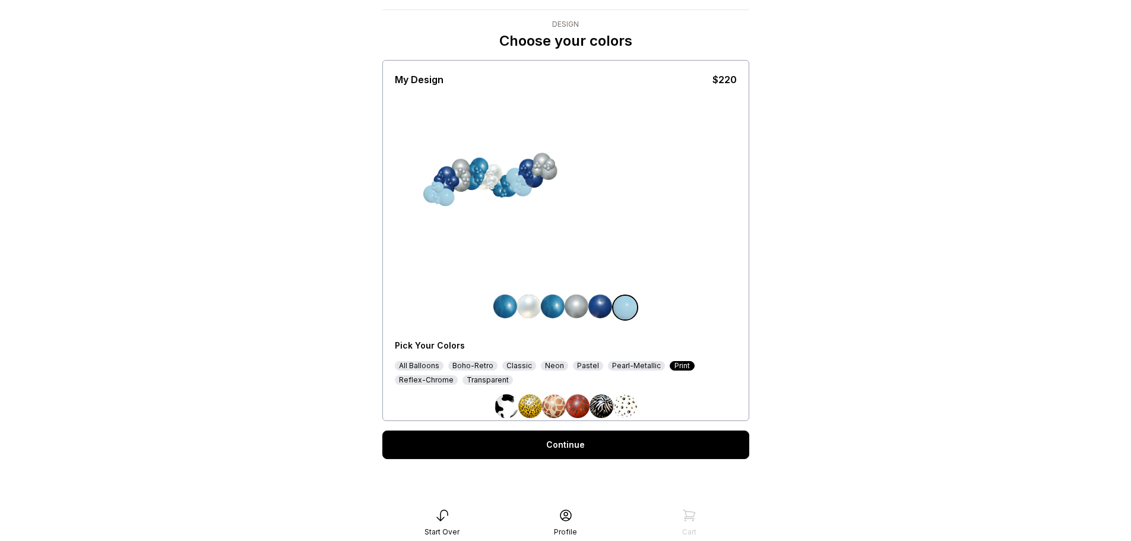
click at [485, 381] on div "Transparent" at bounding box center [488, 380] width 50 height 10
click at [633, 368] on div "Pearl-Metallic" at bounding box center [636, 366] width 57 height 10
click at [581, 404] on img at bounding box center [590, 406] width 24 height 24
click at [580, 370] on div "Pastel" at bounding box center [588, 366] width 30 height 10
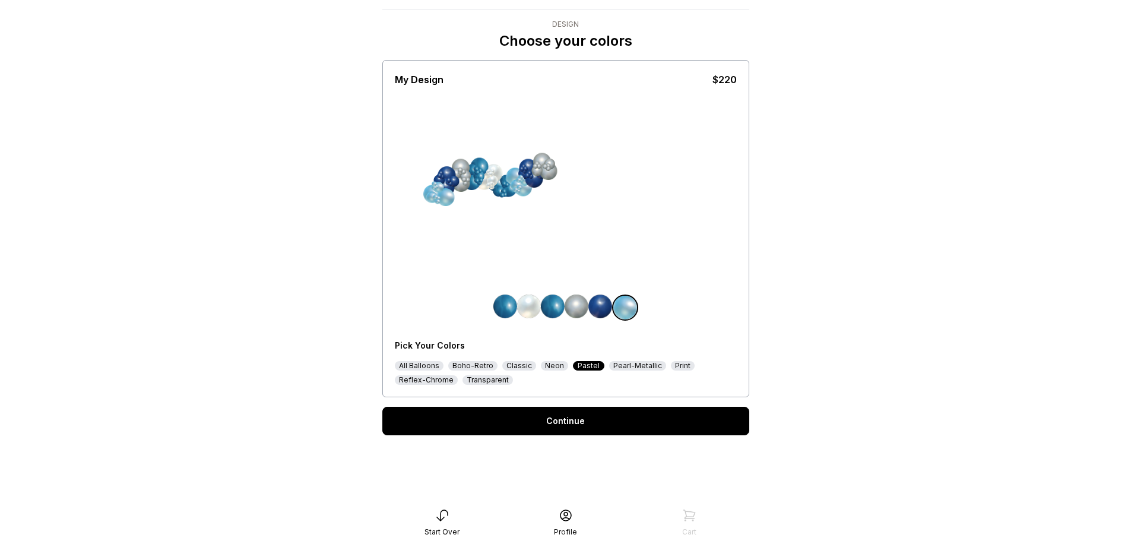
scroll to position [44, 0]
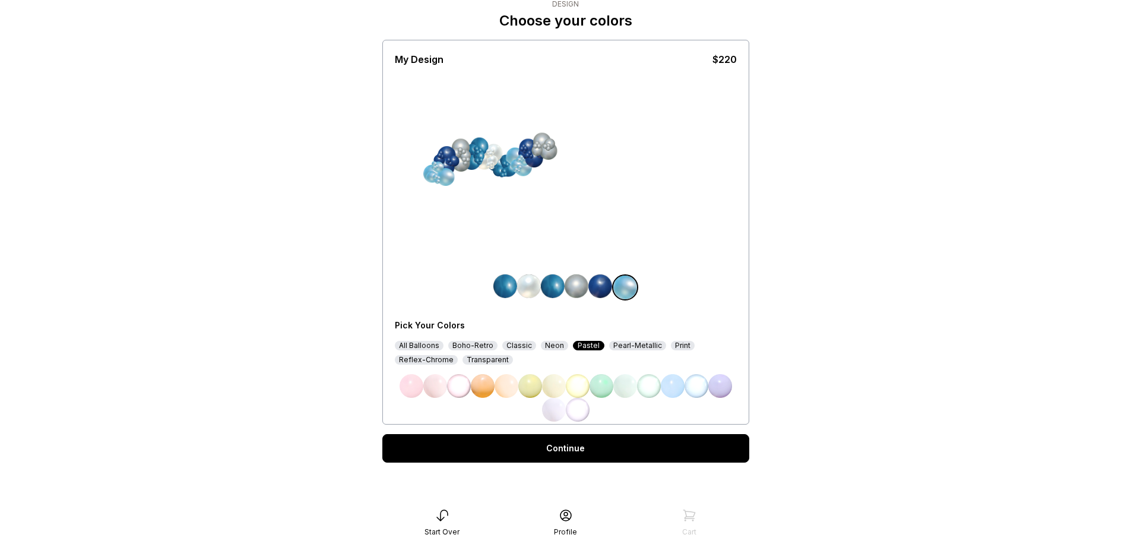
click at [545, 342] on div "Neon" at bounding box center [554, 346] width 27 height 10
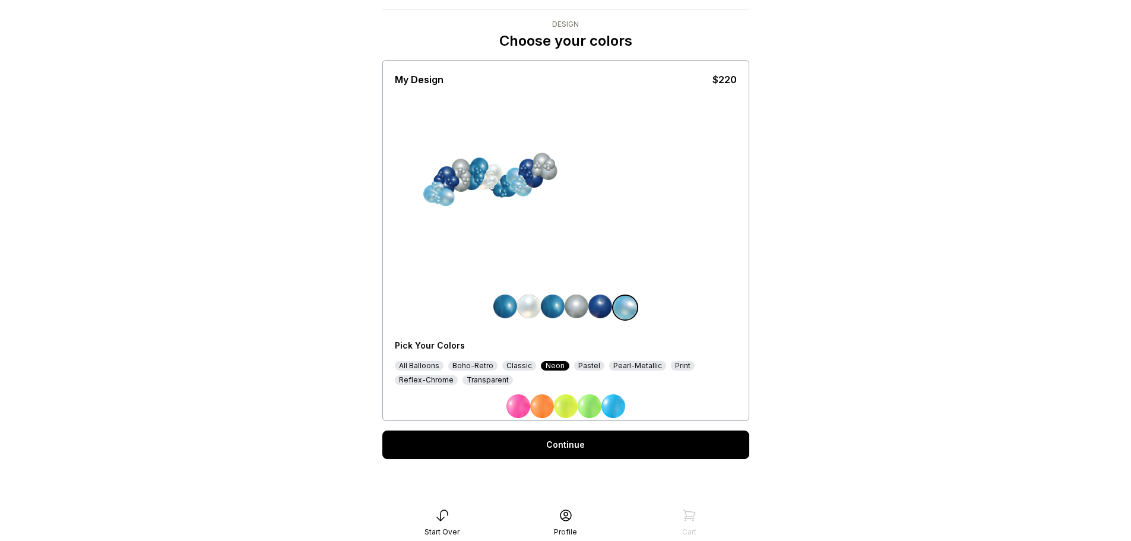
click at [516, 368] on div "Classic" at bounding box center [519, 366] width 34 height 10
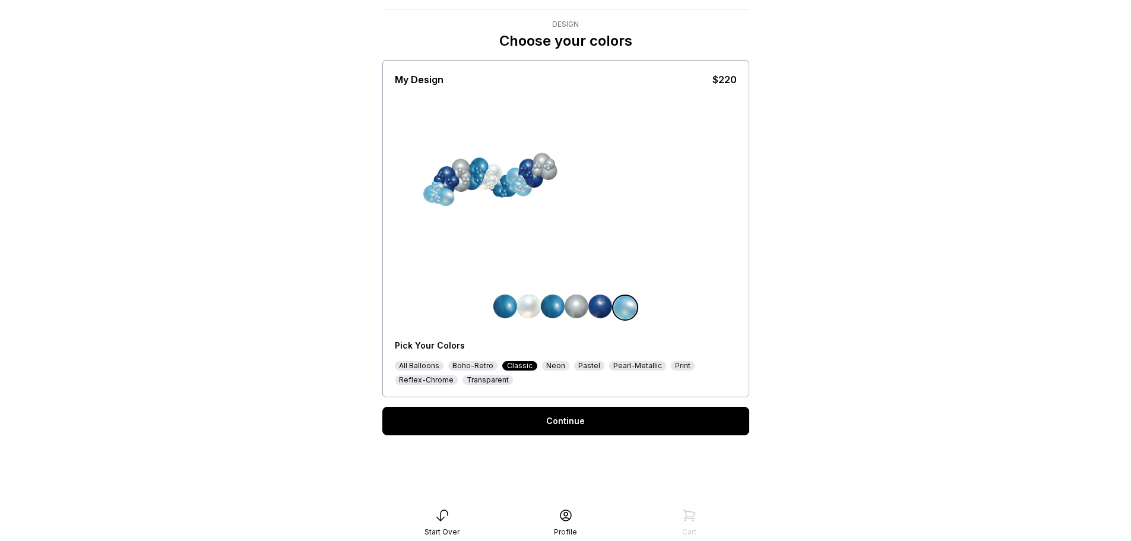
scroll to position [44, 0]
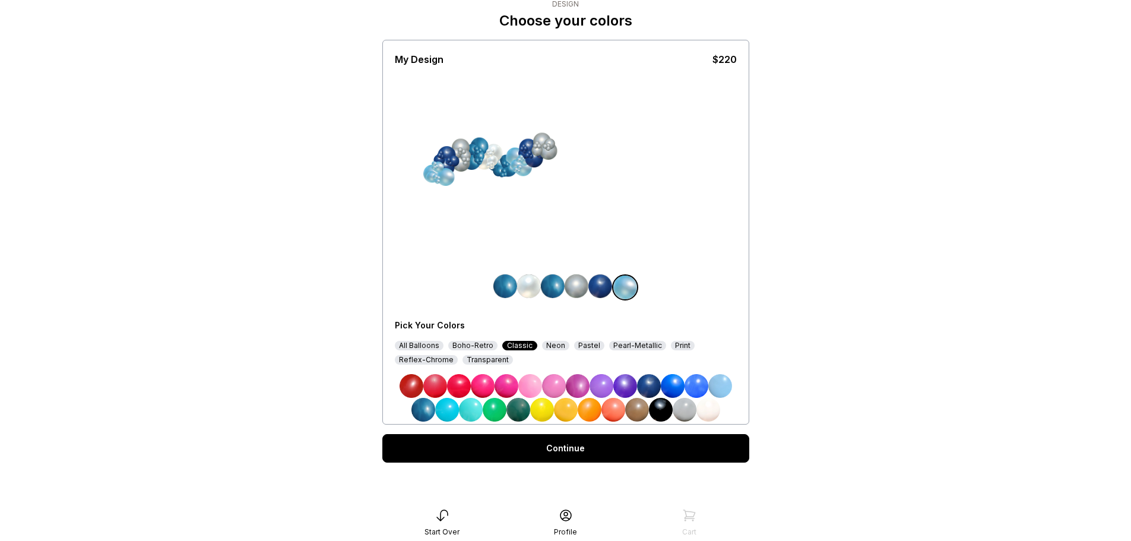
click at [466, 348] on div "Boho-Retro" at bounding box center [472, 346] width 49 height 10
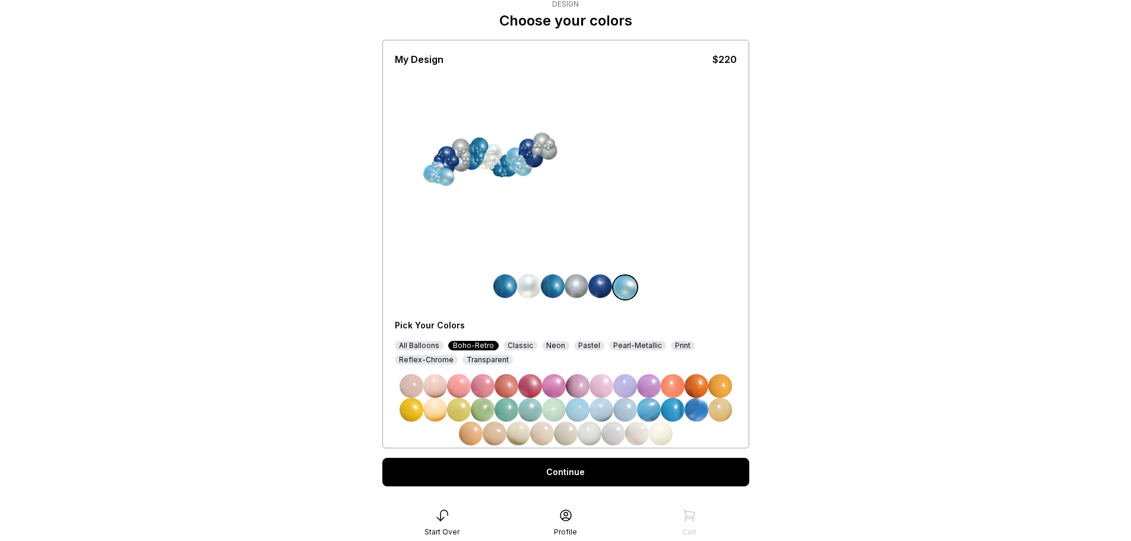
click at [625, 416] on img at bounding box center [625, 410] width 24 height 24
click at [669, 415] on img at bounding box center [673, 410] width 24 height 24
click at [647, 415] on img at bounding box center [649, 410] width 24 height 24
click at [627, 436] on img at bounding box center [637, 434] width 24 height 24
click at [609, 436] on img at bounding box center [614, 434] width 24 height 24
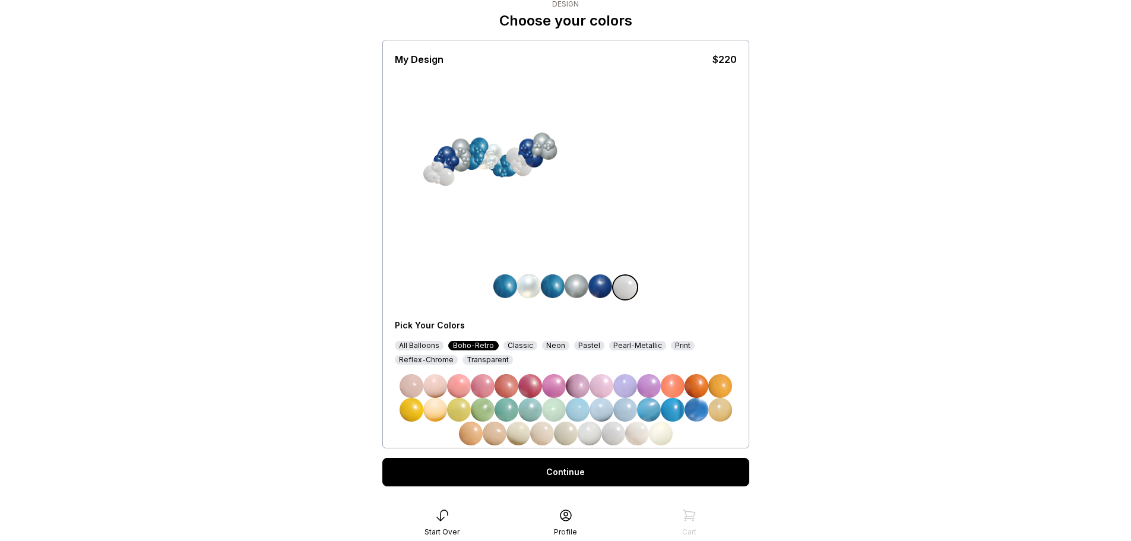
click at [638, 346] on div "Pearl-Metallic" at bounding box center [637, 346] width 57 height 10
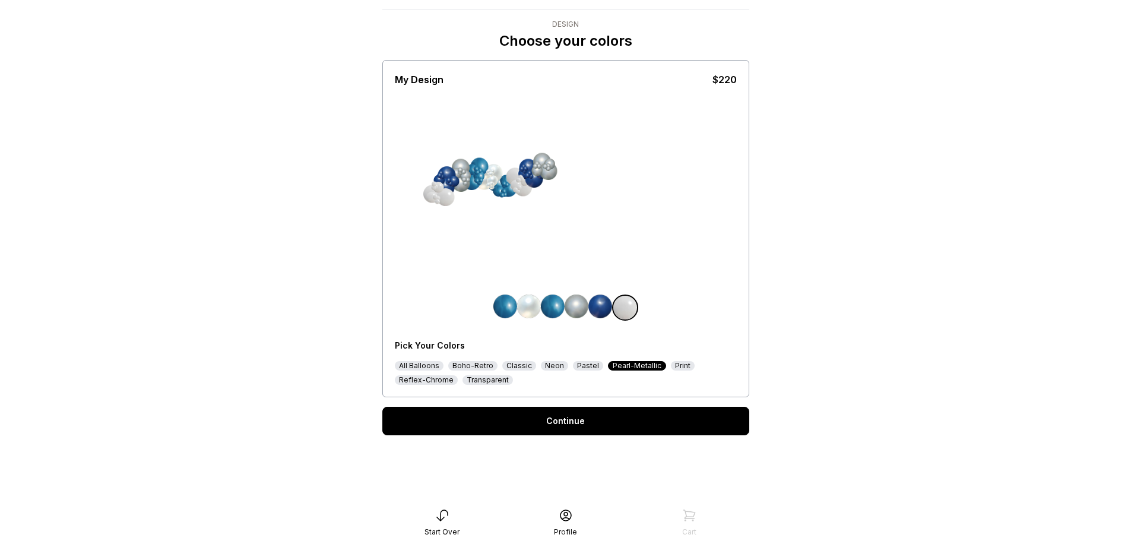
scroll to position [24, 0]
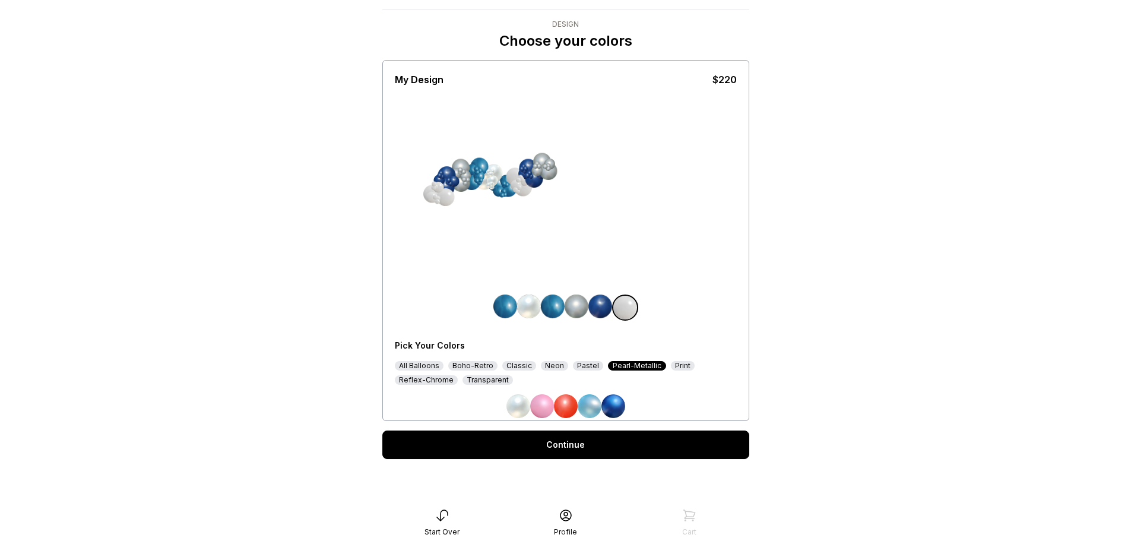
click at [518, 406] on img at bounding box center [519, 406] width 24 height 24
click at [495, 175] on div at bounding box center [492, 180] width 11 height 11
click at [533, 309] on img at bounding box center [529, 307] width 24 height 24
click at [611, 403] on img at bounding box center [614, 406] width 24 height 24
click at [591, 406] on img at bounding box center [590, 406] width 24 height 24
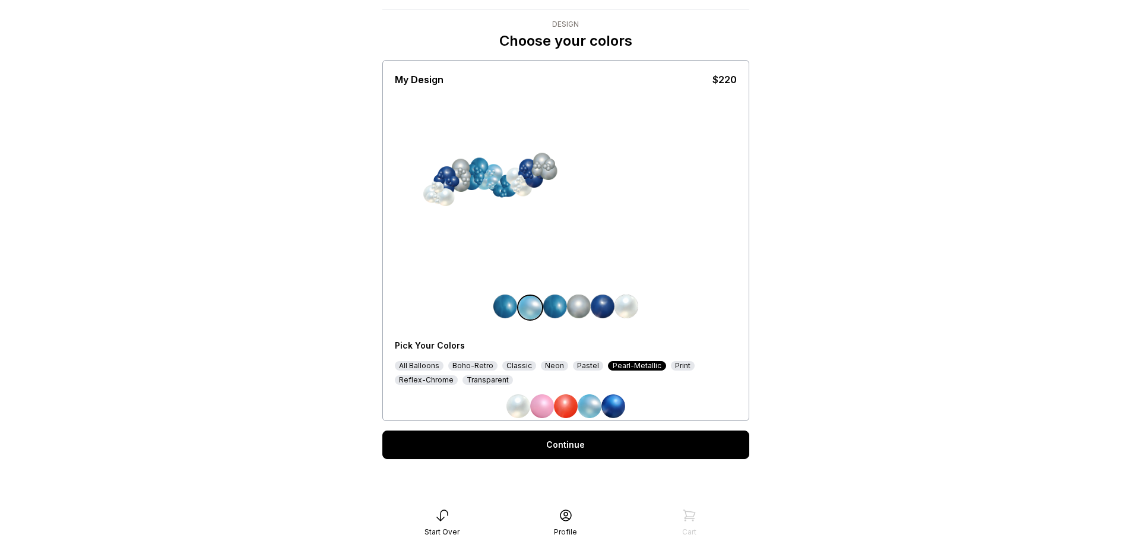
click at [521, 368] on div "Classic" at bounding box center [519, 366] width 34 height 10
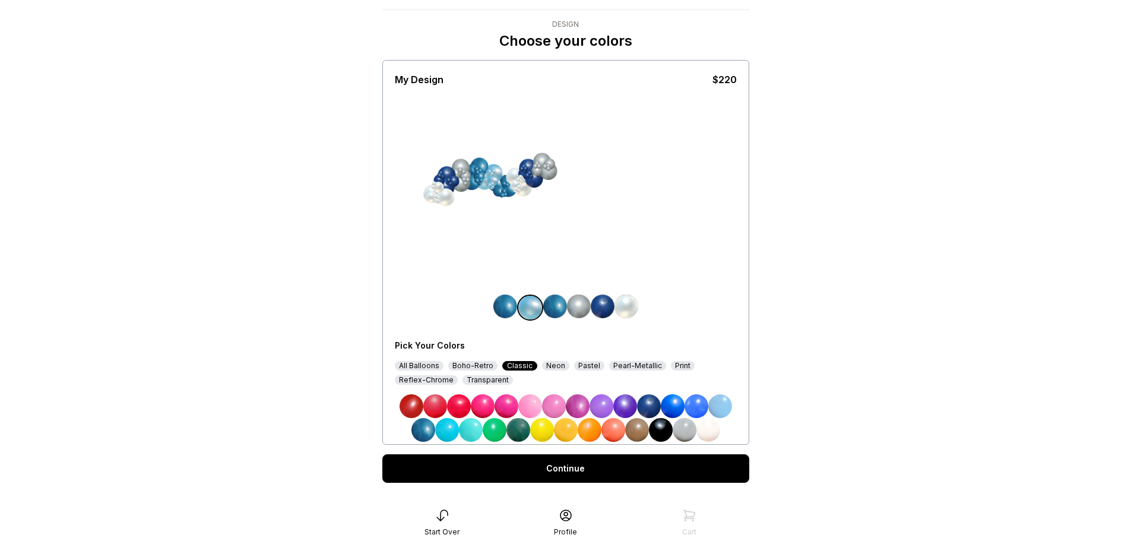
scroll to position [44, 0]
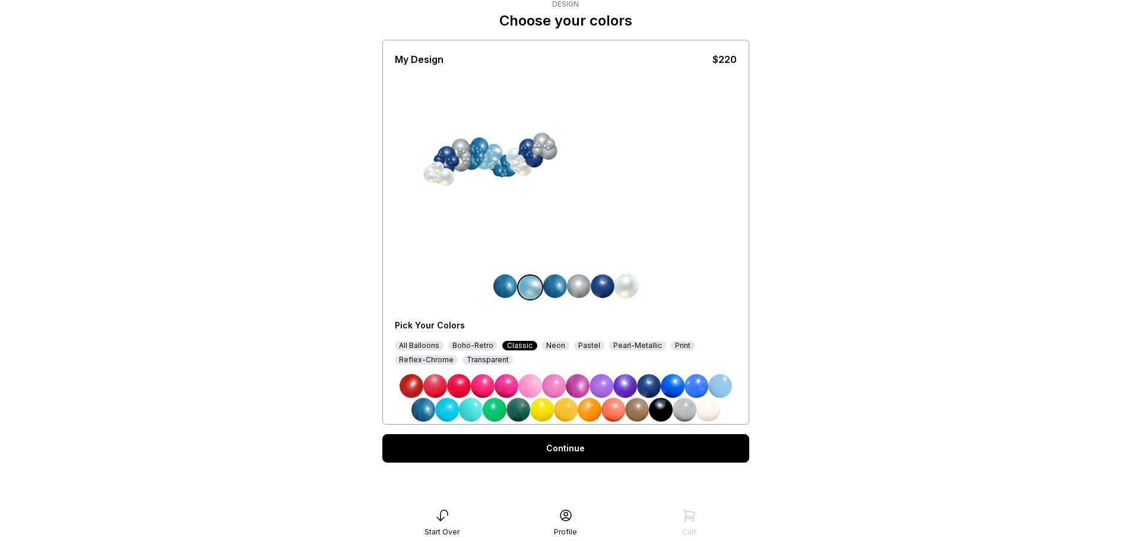
click at [647, 388] on img at bounding box center [649, 386] width 24 height 24
click at [866, 360] on main "< Balloons on la Terraza Design Choose your colors My Design $220 Pick Your Col…" at bounding box center [565, 236] width 1131 height 561
click at [488, 444] on link "Continue" at bounding box center [565, 448] width 367 height 29
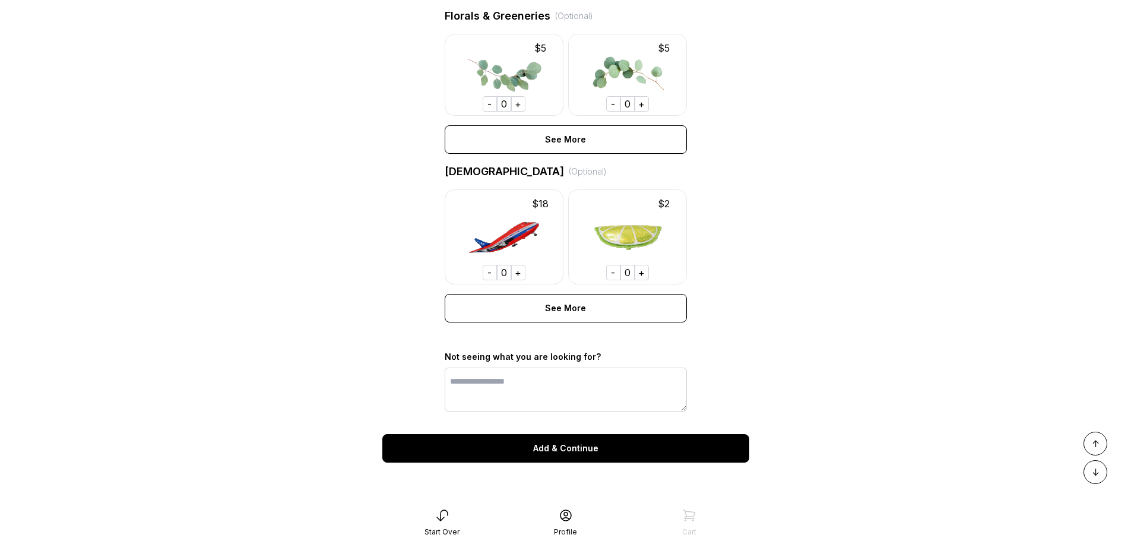
scroll to position [772, 0]
click at [520, 462] on div "Add & Continue" at bounding box center [565, 448] width 367 height 29
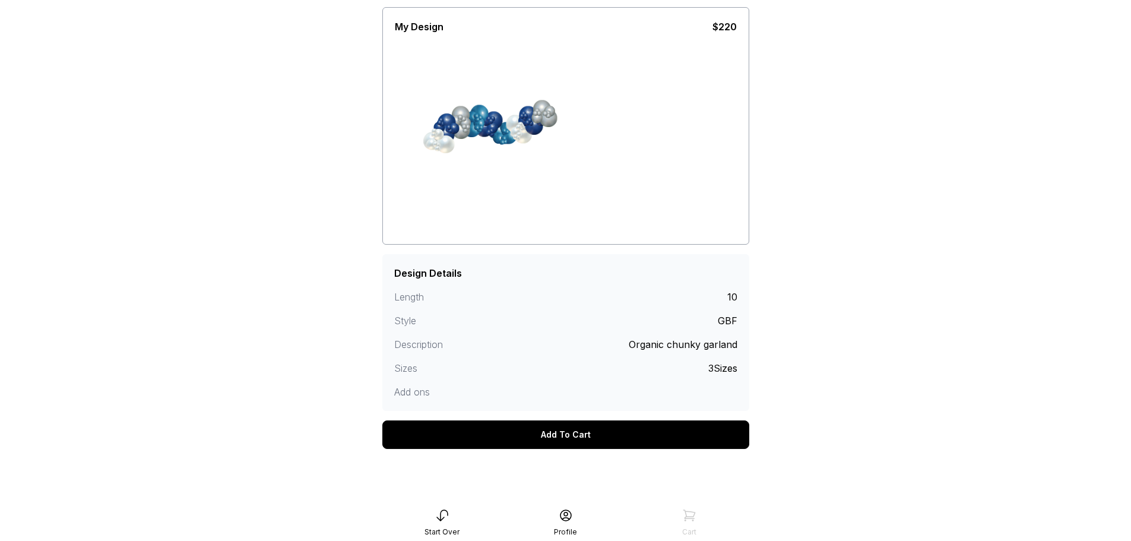
scroll to position [67, 0]
click at [553, 436] on div "Add To Cart" at bounding box center [565, 434] width 367 height 29
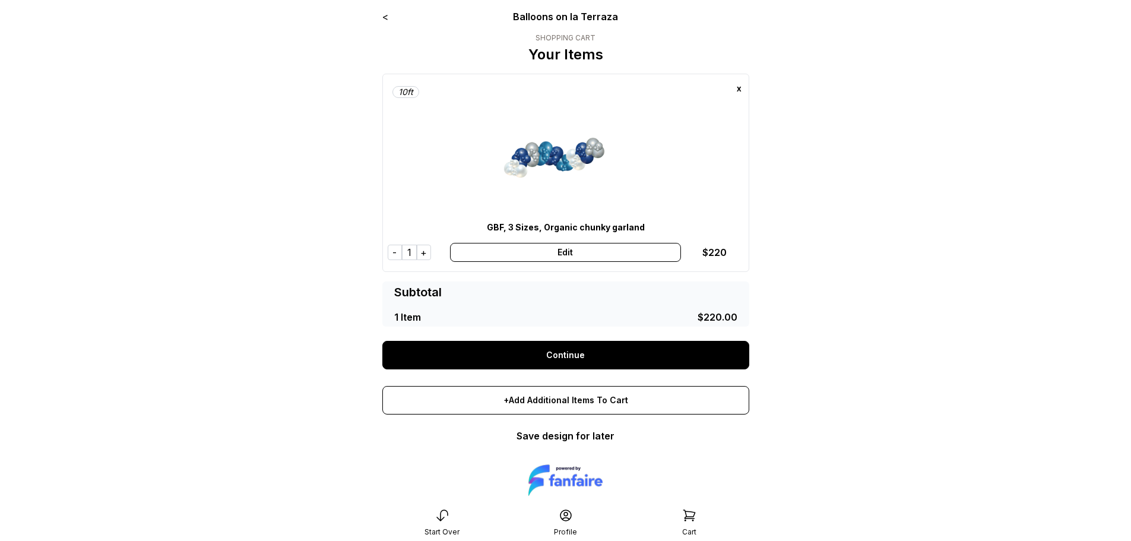
click at [605, 359] on link "Continue" at bounding box center [565, 355] width 367 height 29
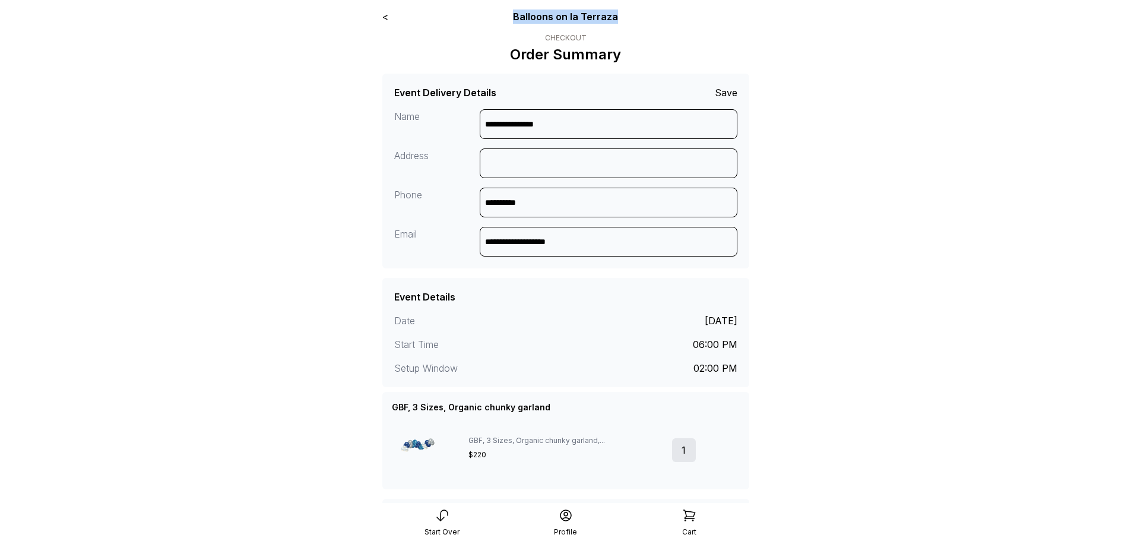
drag, startPoint x: 636, startPoint y: 18, endPoint x: 499, endPoint y: 15, distance: 137.2
click at [499, 15] on div "Balloons on la Terraza" at bounding box center [565, 17] width 220 height 14
copy div "Balloons on la Terraza"
click at [388, 17] on link "<" at bounding box center [385, 17] width 6 height 12
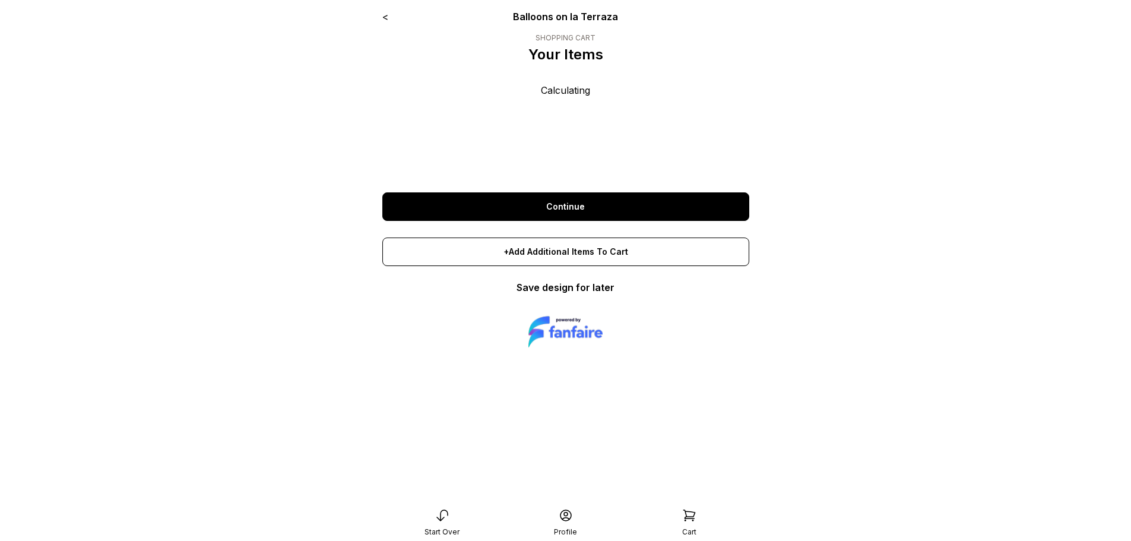
click at [382, 17] on link "<" at bounding box center [385, 17] width 6 height 12
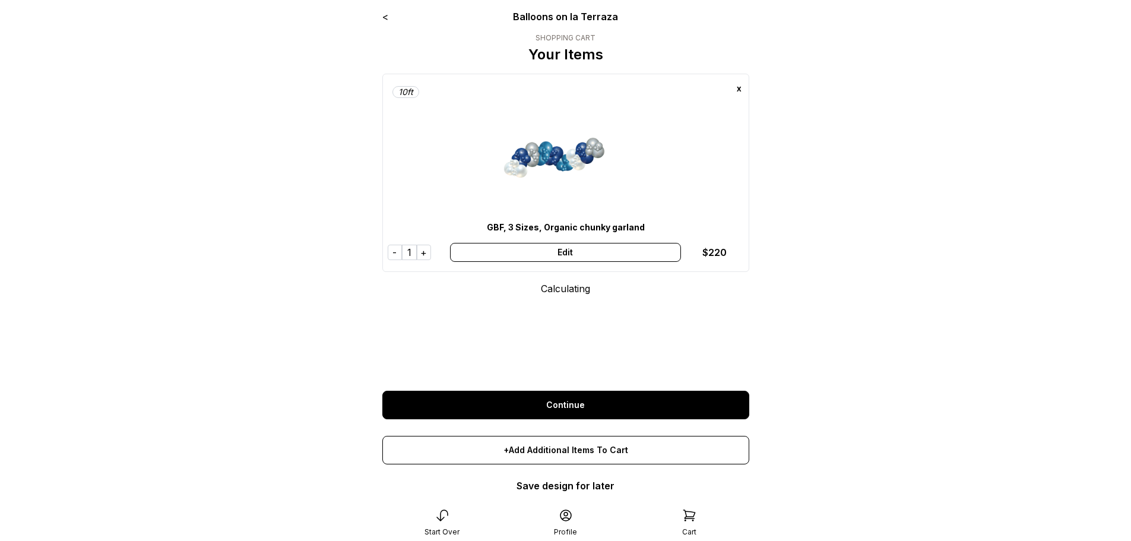
click at [382, 17] on link "<" at bounding box center [385, 17] width 6 height 12
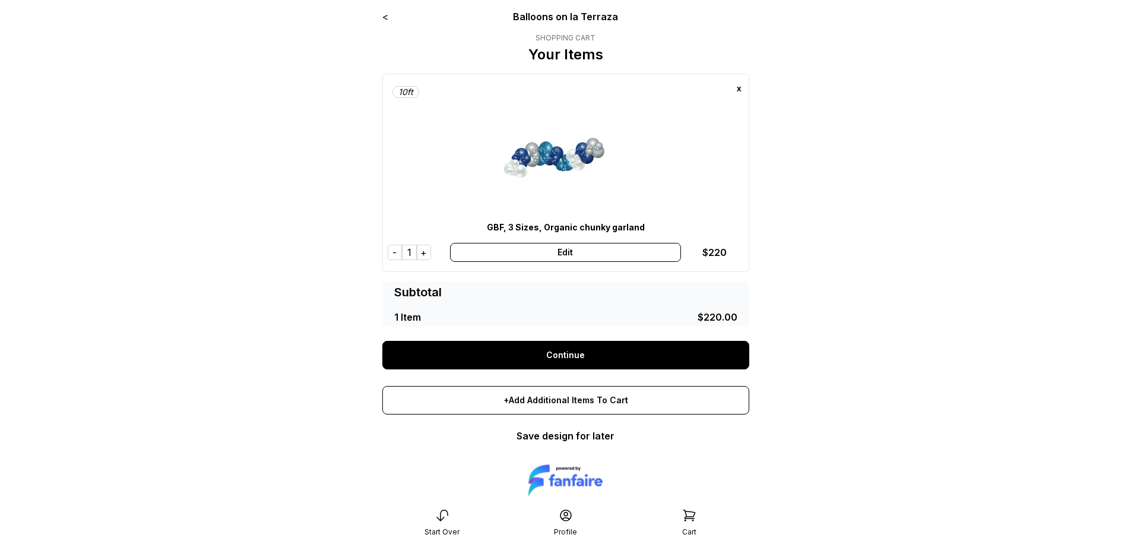
click at [382, 17] on link "<" at bounding box center [385, 17] width 6 height 12
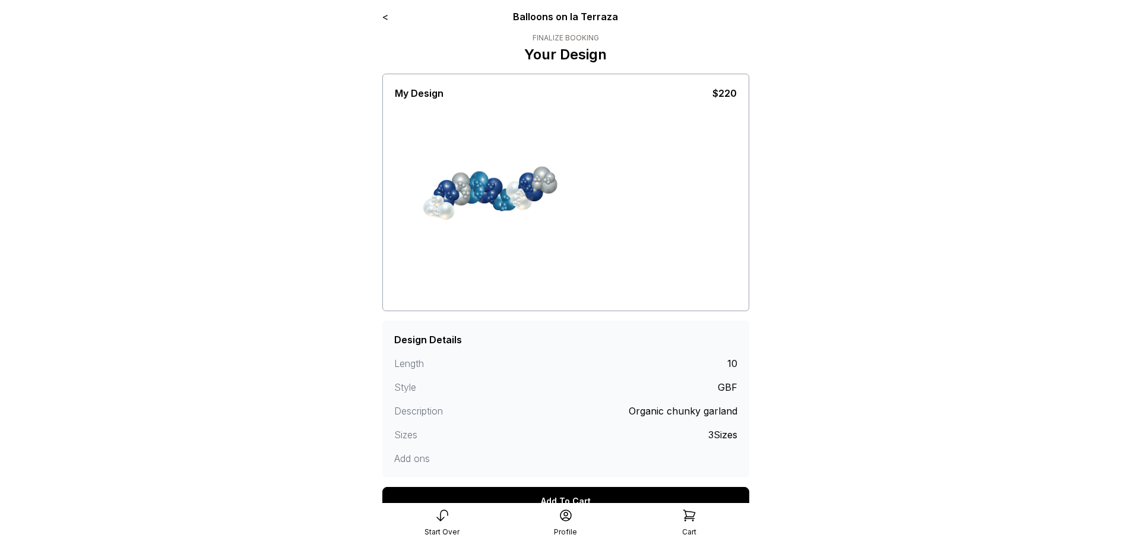
click at [436, 526] on div "Start Over" at bounding box center [443, 522] width 124 height 29
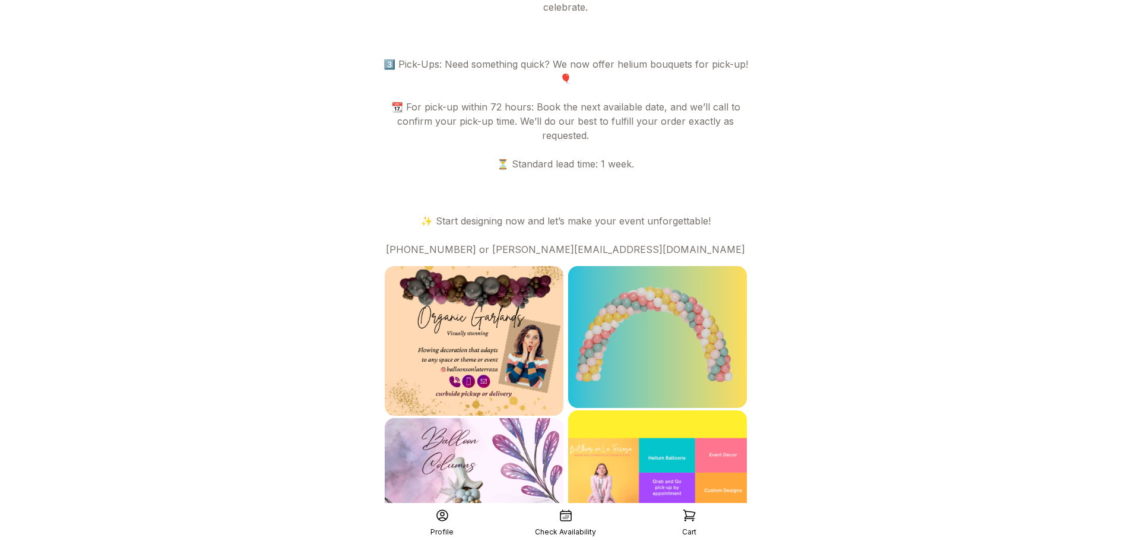
scroll to position [749, 0]
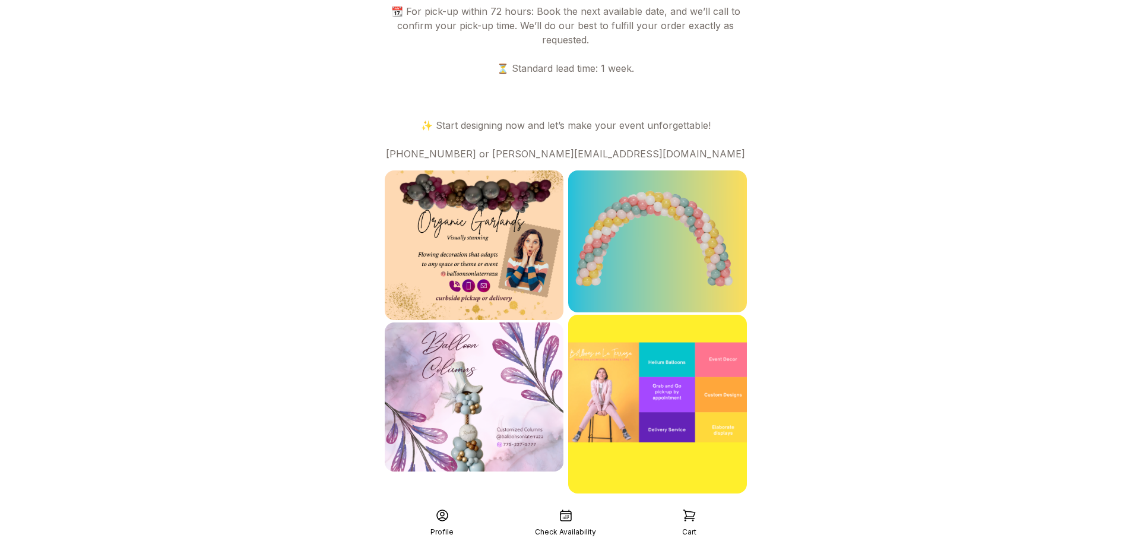
click at [571, 523] on div "Check Availability" at bounding box center [566, 522] width 124 height 29
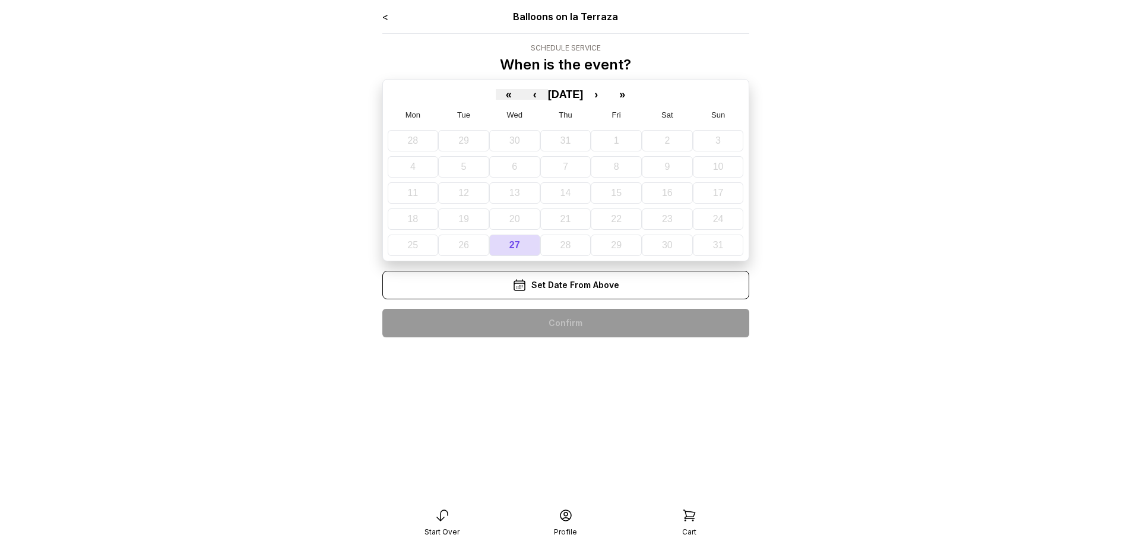
click at [610, 86] on div "« ‹ [DATE] › »" at bounding box center [566, 92] width 356 height 16
click at [609, 99] on button "›" at bounding box center [596, 94] width 26 height 11
click at [401, 169] on button "8" at bounding box center [421, 166] width 48 height 21
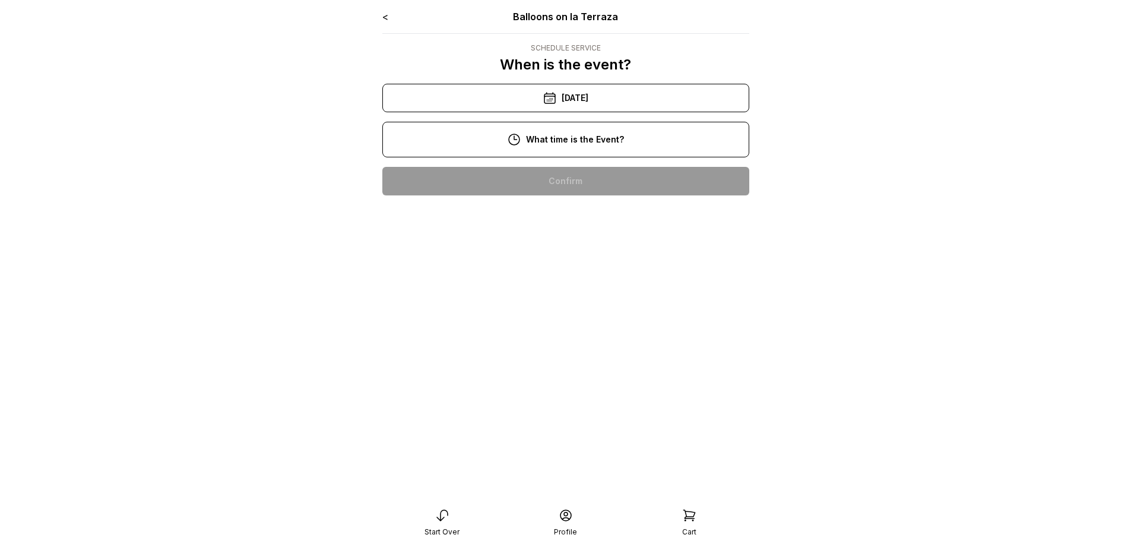
scroll to position [119, 0]
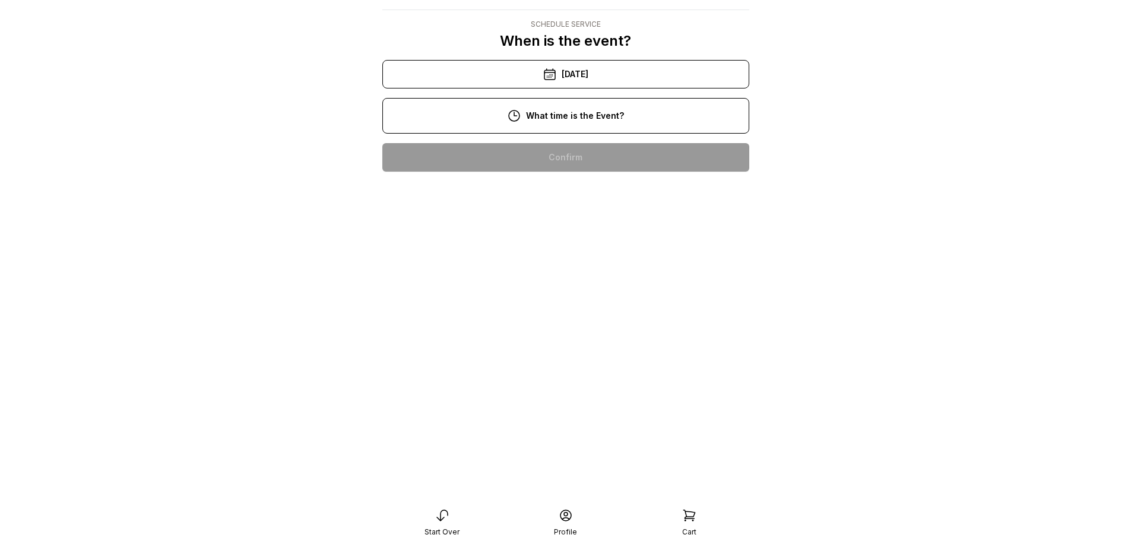
click at [587, 447] on div "6:00 pm" at bounding box center [566, 461] width 348 height 29
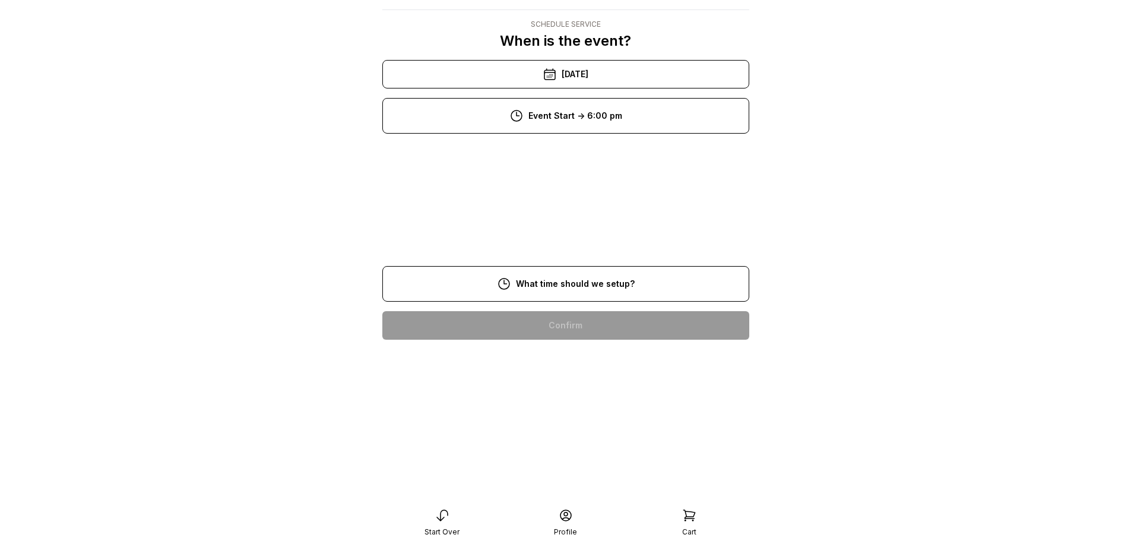
scroll to position [24, 0]
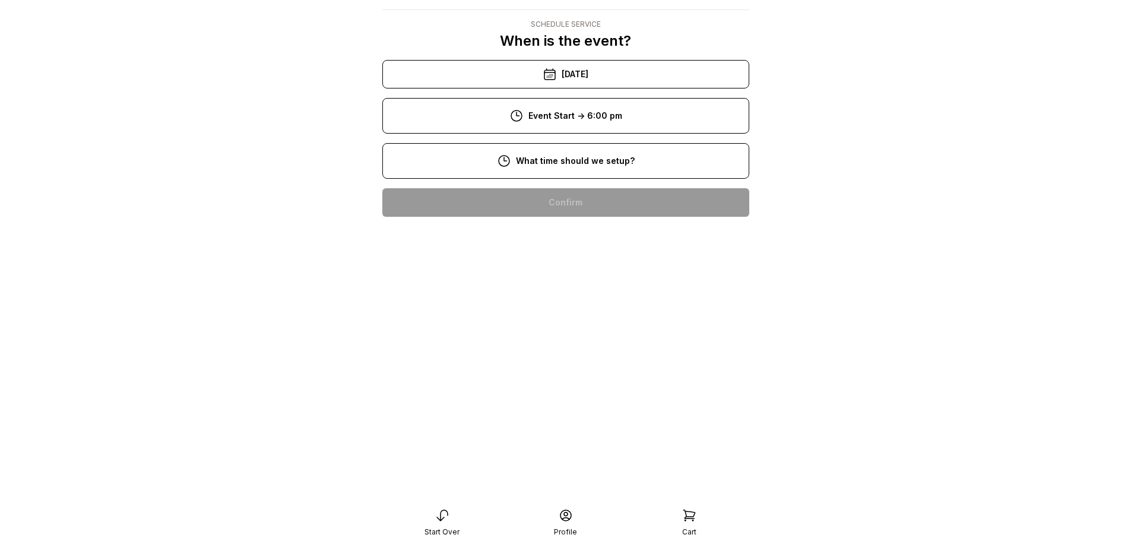
click at [569, 429] on div "2:00 pm" at bounding box center [566, 430] width 348 height 29
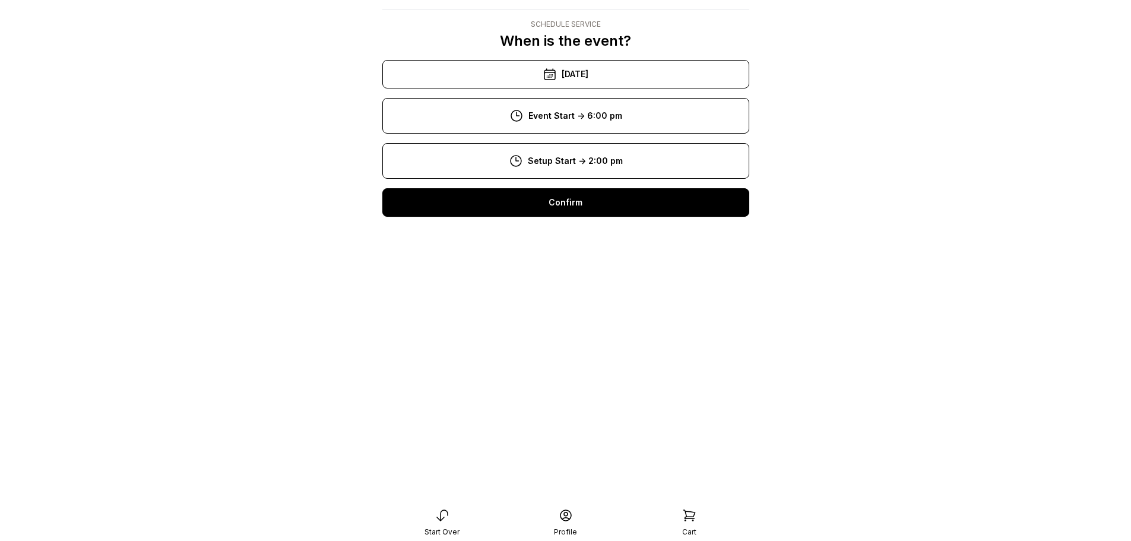
click at [618, 211] on div "Confirm" at bounding box center [565, 202] width 367 height 29
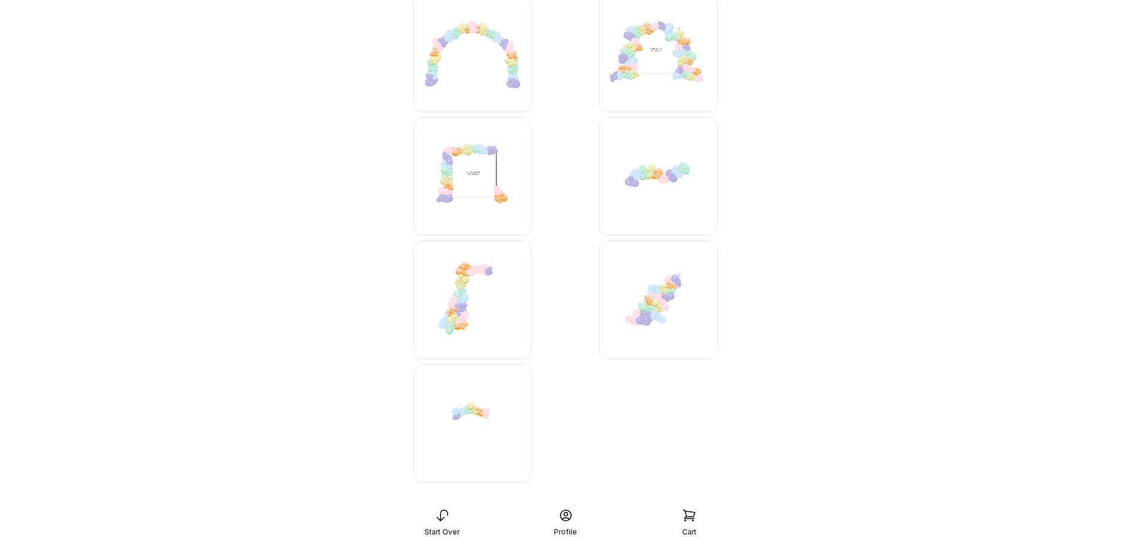
scroll to position [1010, 0]
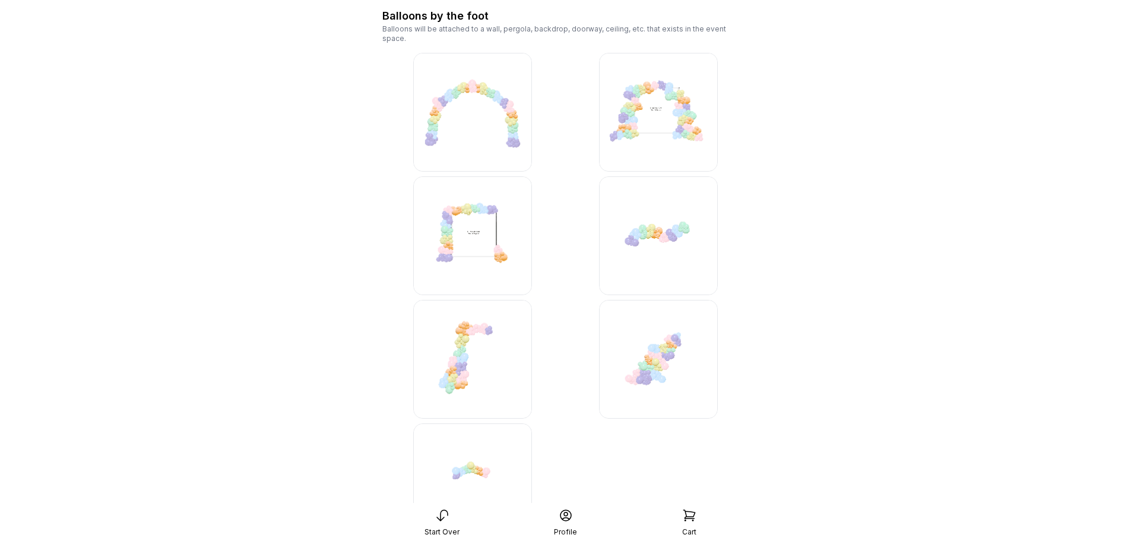
click at [676, 109] on img at bounding box center [658, 112] width 119 height 119
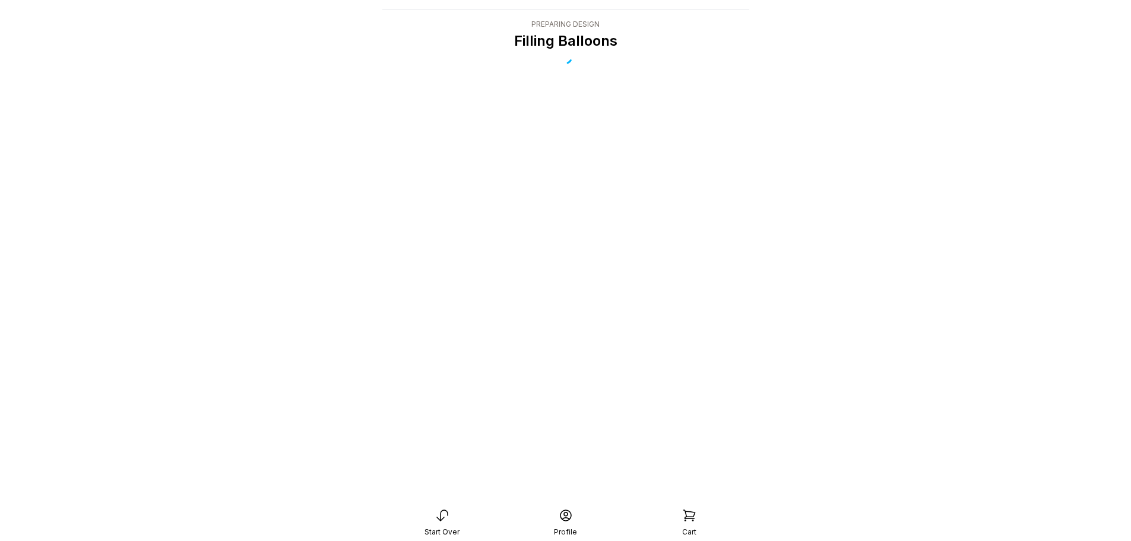
scroll to position [24, 0]
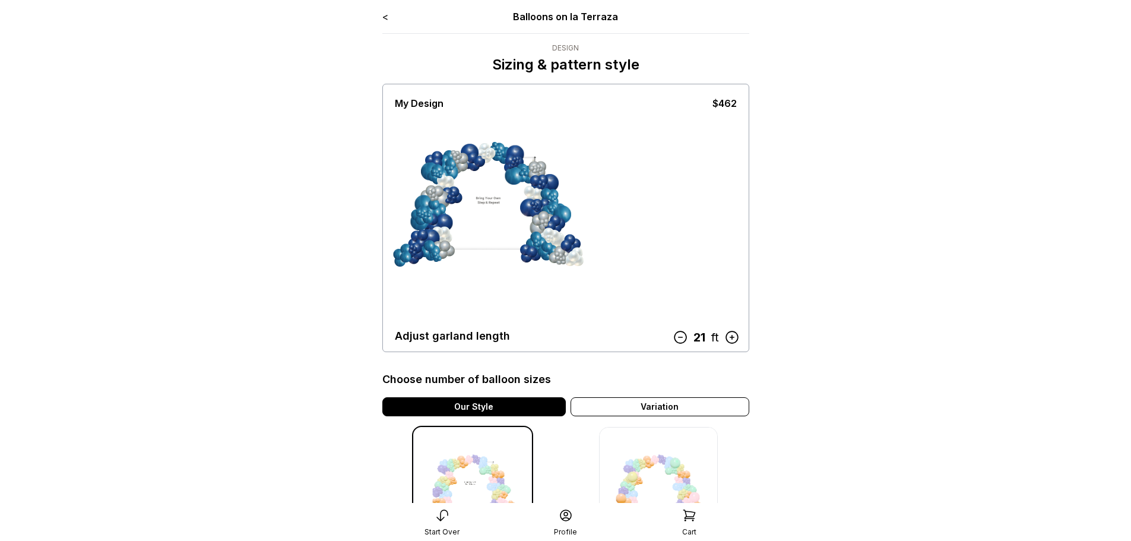
click at [681, 333] on icon at bounding box center [679, 337] width 15 height 15
click at [681, 333] on icon at bounding box center [677, 337] width 12 height 12
click at [681, 333] on icon at bounding box center [679, 337] width 15 height 15
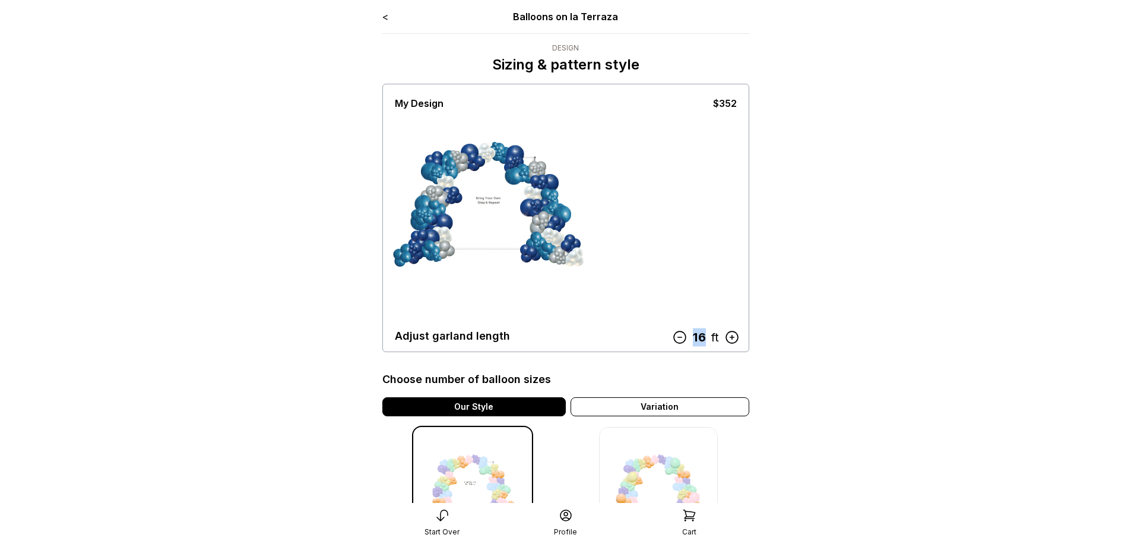
click at [681, 333] on icon at bounding box center [679, 337] width 15 height 15
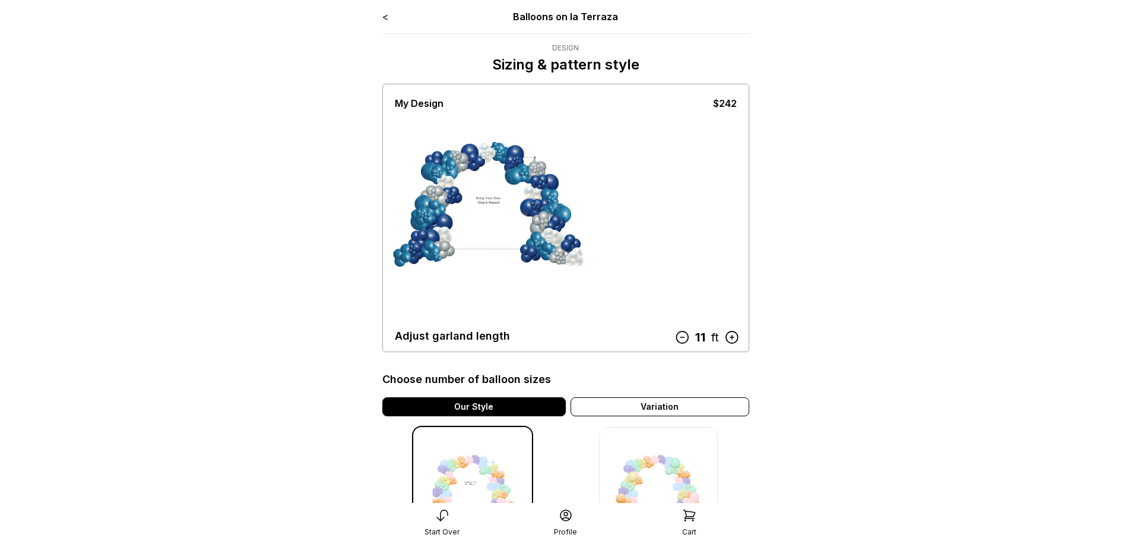
click at [886, 296] on main "< Balloons on la Terraza Design Sizing & pattern style My Design $242 Adjust ga…" at bounding box center [565, 355] width 1131 height 711
click at [685, 337] on icon at bounding box center [682, 337] width 15 height 15
click at [894, 406] on main "< Balloons on la Terraza Design Sizing & pattern style My Design $220 Adjust ga…" at bounding box center [565, 355] width 1131 height 711
